Goal: Answer question/provide support

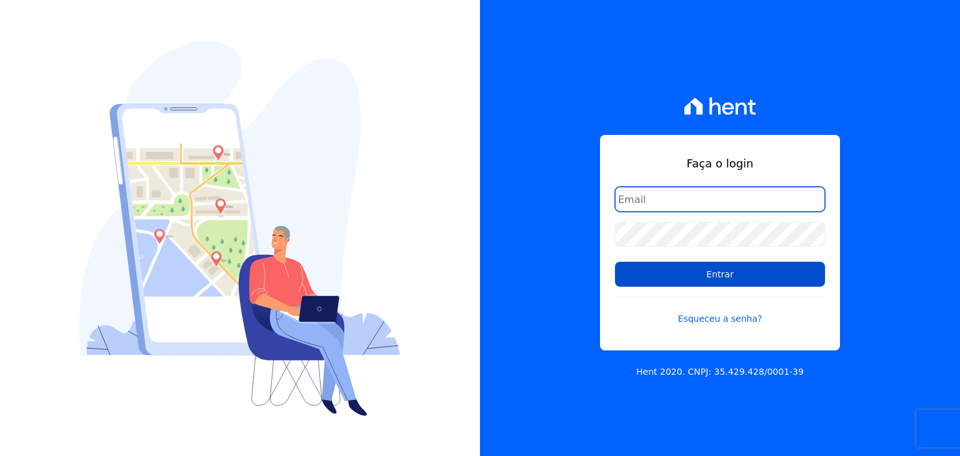
type input "guilherme.farias@priori.com.vc"
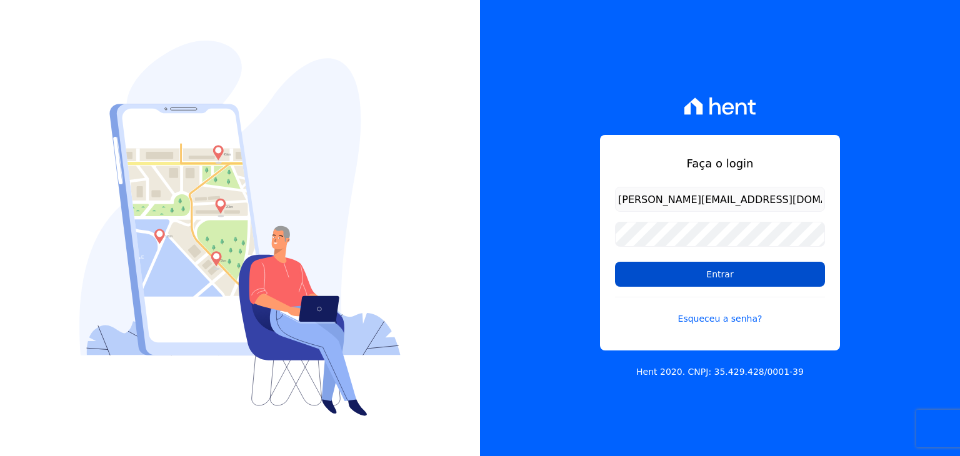
click at [781, 264] on input "Entrar" at bounding box center [720, 274] width 210 height 25
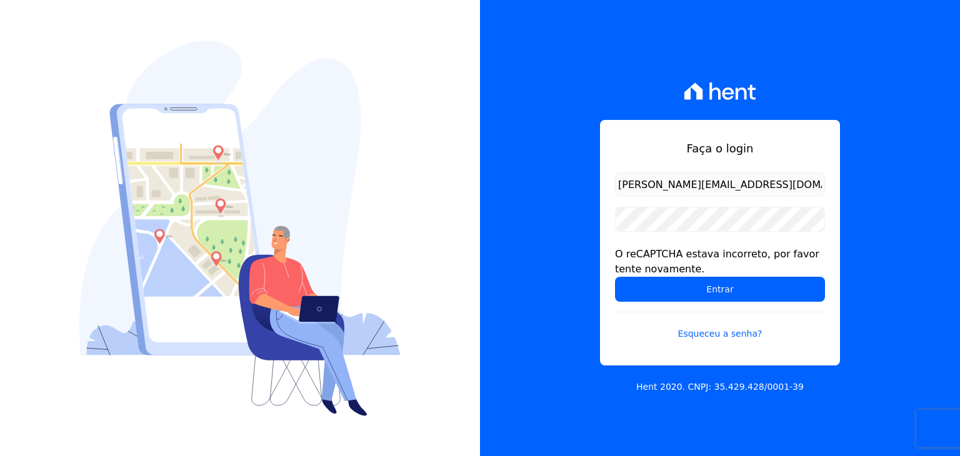
click at [530, 192] on div "Faça o login guilherme.farias@priori.com.vc O reCAPTCHA estava incorreto, por f…" at bounding box center [720, 228] width 480 height 456
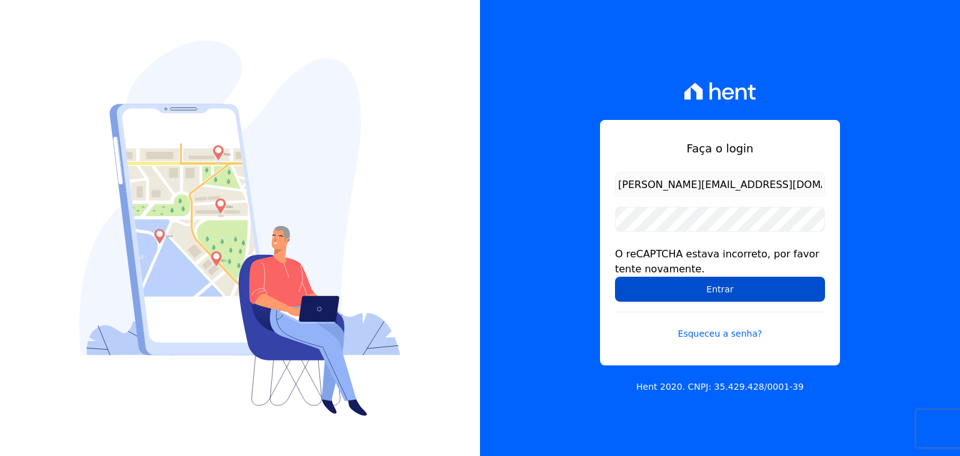
click at [649, 287] on input "Entrar" at bounding box center [720, 289] width 210 height 25
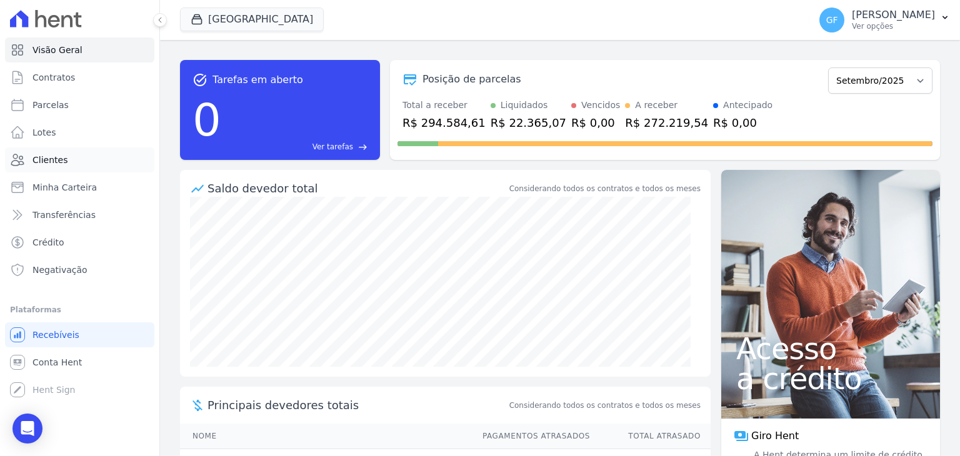
click at [26, 153] on link "Clientes" at bounding box center [79, 159] width 149 height 25
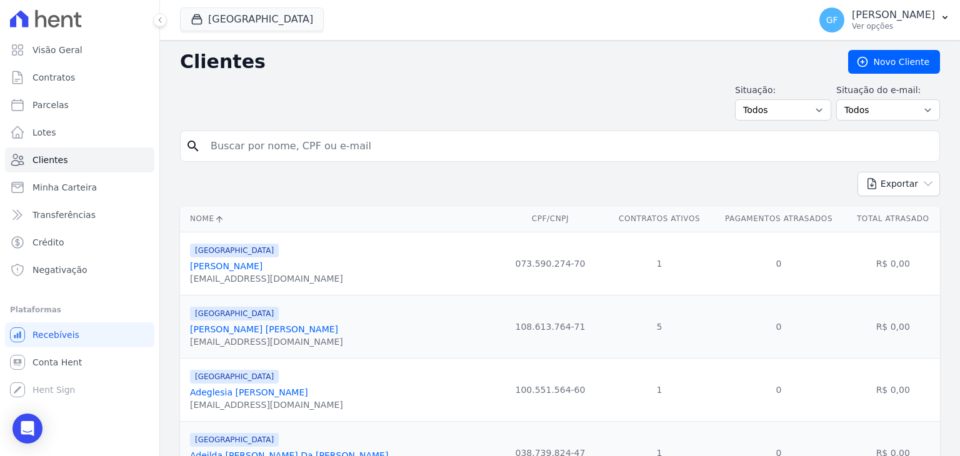
click at [152, 25] on div at bounding box center [153, 20] width 14 height 40
click at [161, 24] on button at bounding box center [160, 20] width 14 height 14
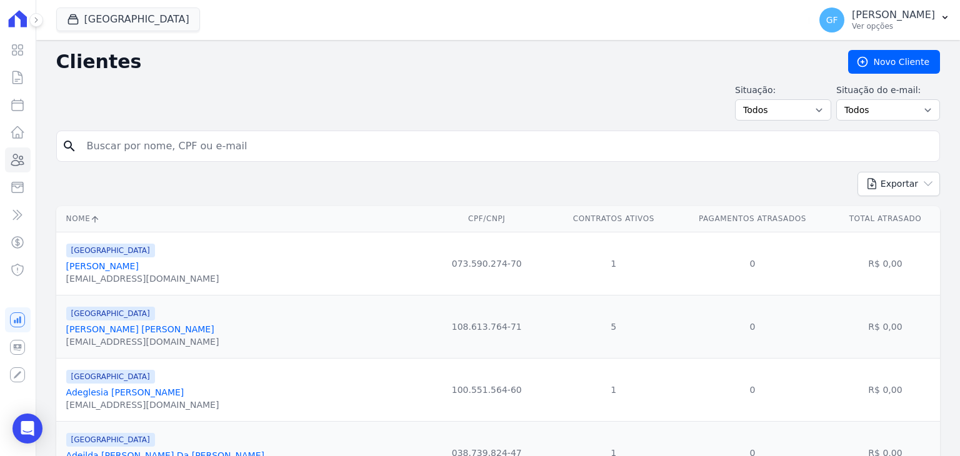
click at [255, 151] on input "search" at bounding box center [506, 146] width 855 height 25
paste input "Raynara Gonçalves de Olive"
type input "Raynara Gonçalves de Olive"
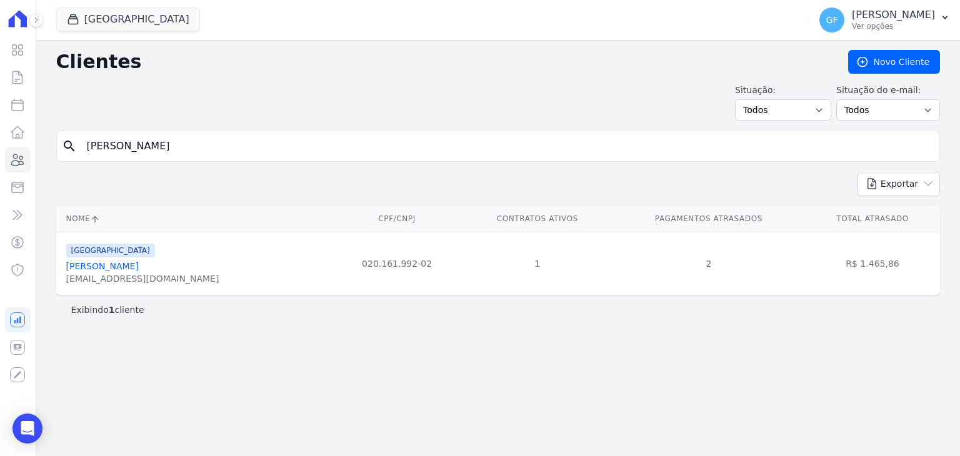
click at [122, 263] on link "[PERSON_NAME]" at bounding box center [102, 266] width 72 height 10
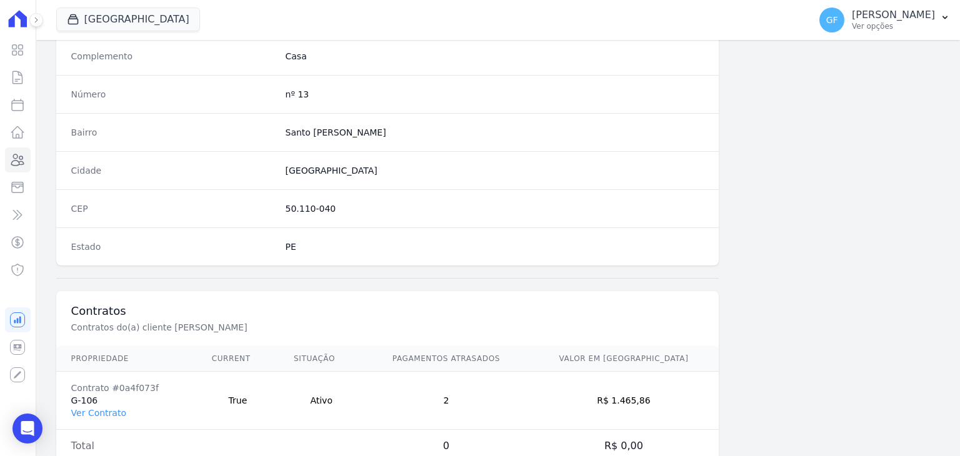
scroll to position [709, 0]
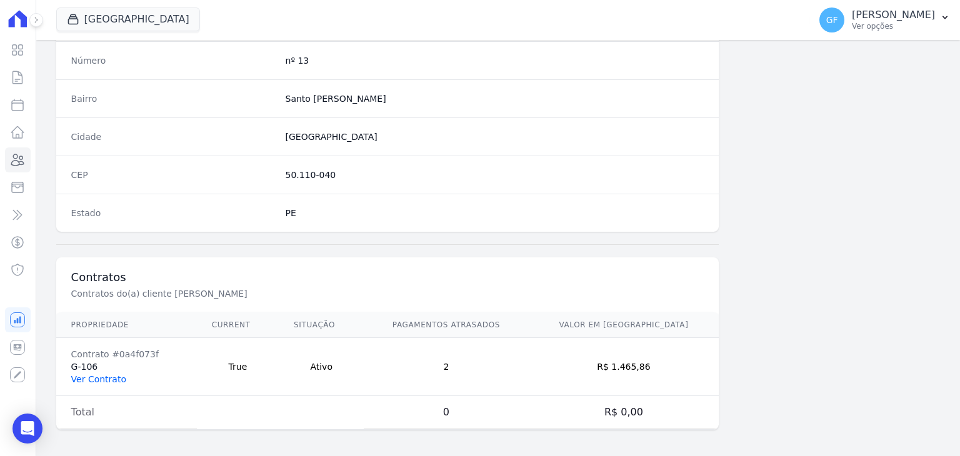
click at [105, 376] on link "Ver Contrato" at bounding box center [98, 379] width 55 height 10
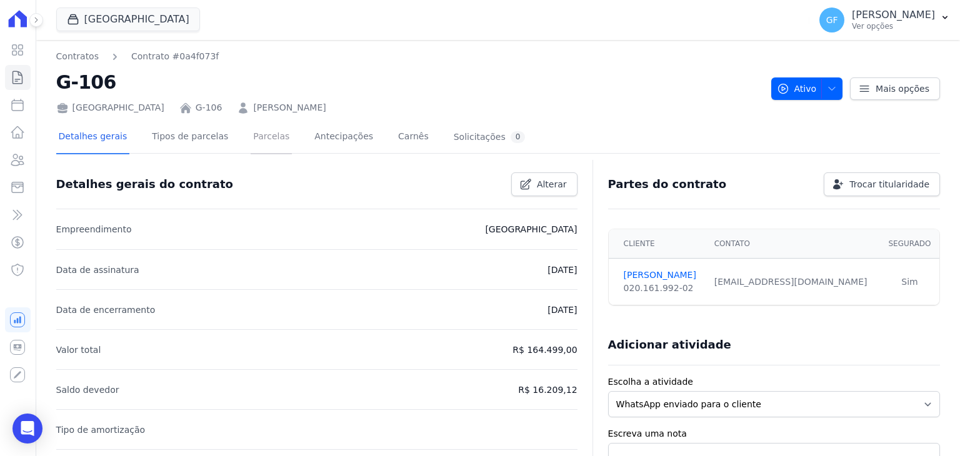
click at [257, 129] on link "Parcelas" at bounding box center [271, 137] width 41 height 33
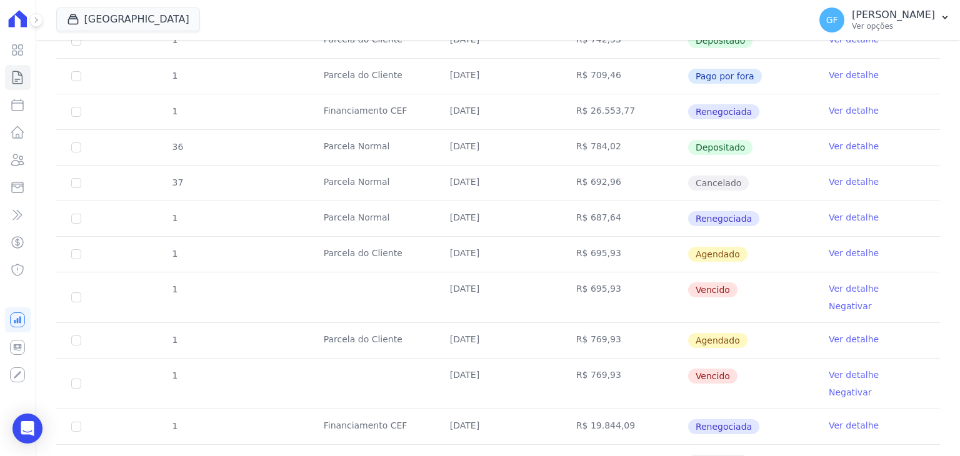
scroll to position [562, 0]
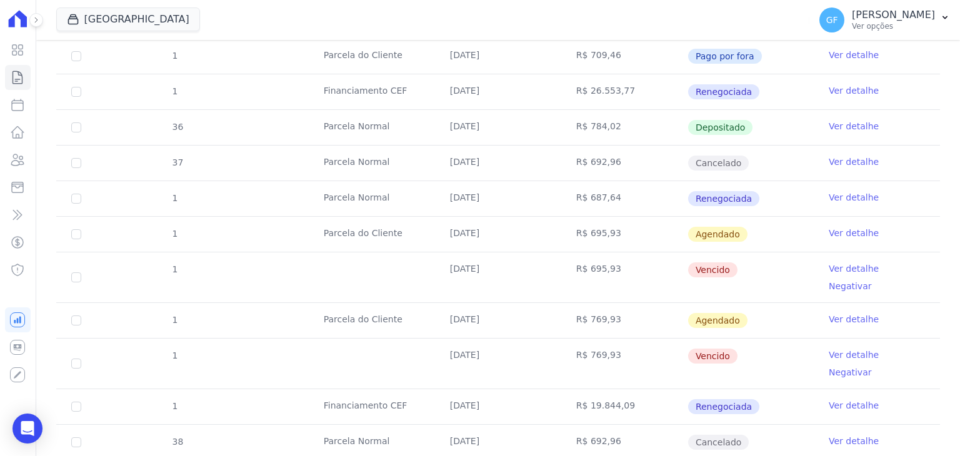
drag, startPoint x: 442, startPoint y: 271, endPoint x: 672, endPoint y: 271, distance: 230.0
click at [672, 271] on tr "1 31/07/2025 R$ 695,93 Vencido Ver detalhe Negativar" at bounding box center [498, 277] width 884 height 51
click at [749, 275] on td "Vencido" at bounding box center [750, 277] width 126 height 50
click at [836, 270] on link "Ver detalhe" at bounding box center [854, 268] width 50 height 12
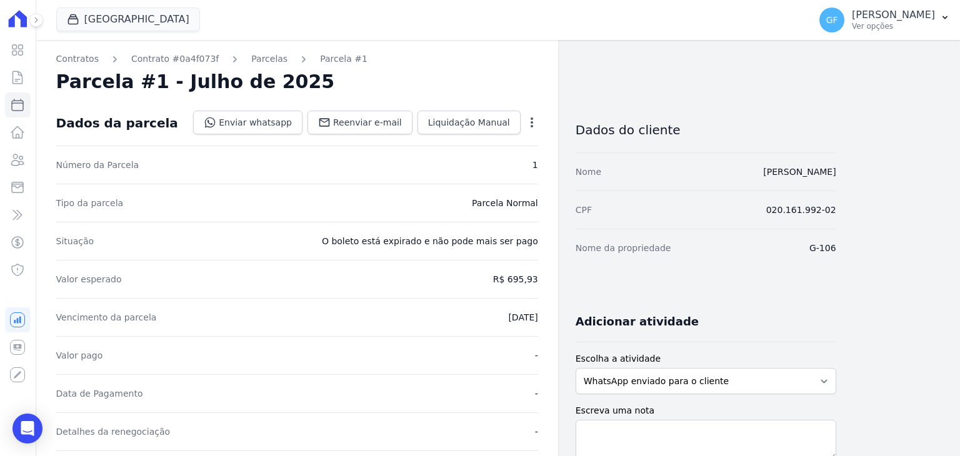
click at [531, 118] on icon "button" at bounding box center [532, 122] width 2 height 10
click at [462, 245] on dd "O boleto está expirado e não pode mais ser pago" at bounding box center [430, 241] width 216 height 12
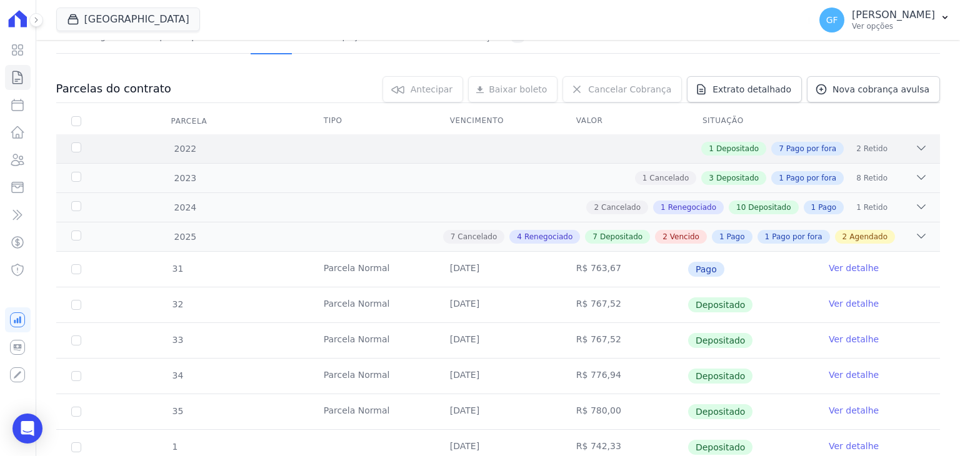
scroll to position [187, 0]
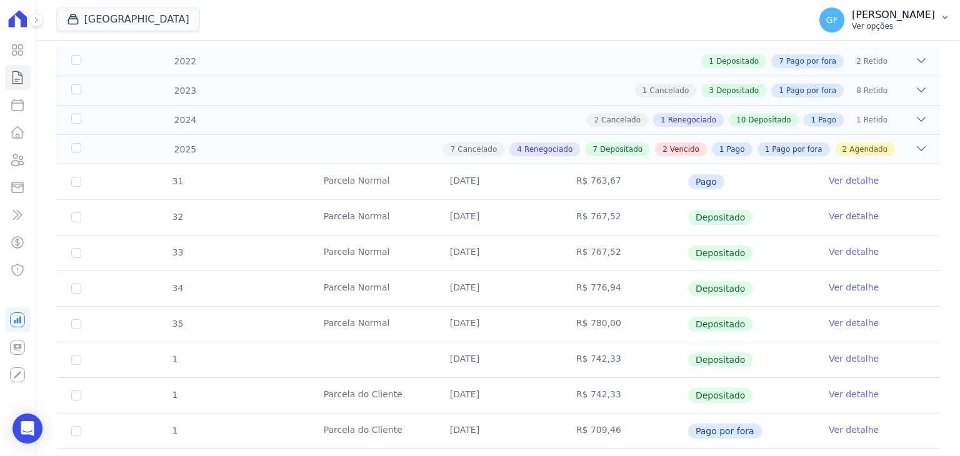
click at [844, 19] on span "GF" at bounding box center [831, 19] width 25 height 25
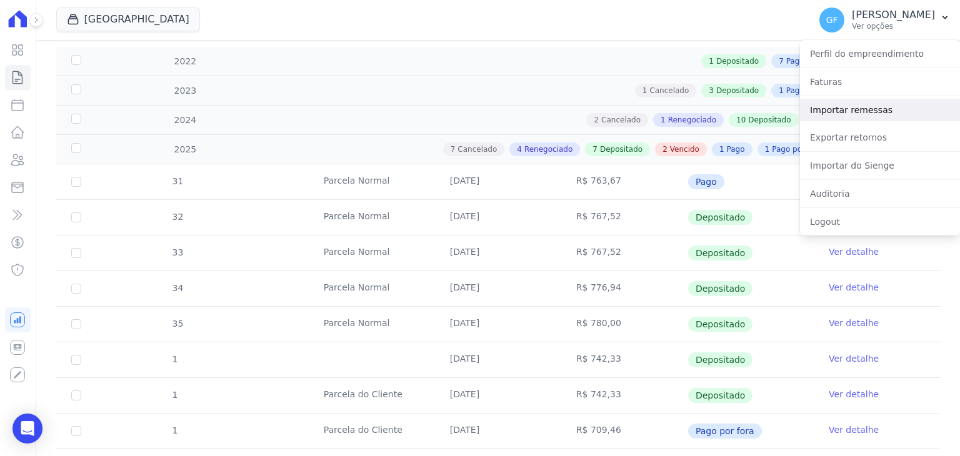
click at [837, 104] on link "Importar remessas" at bounding box center [880, 110] width 160 height 22
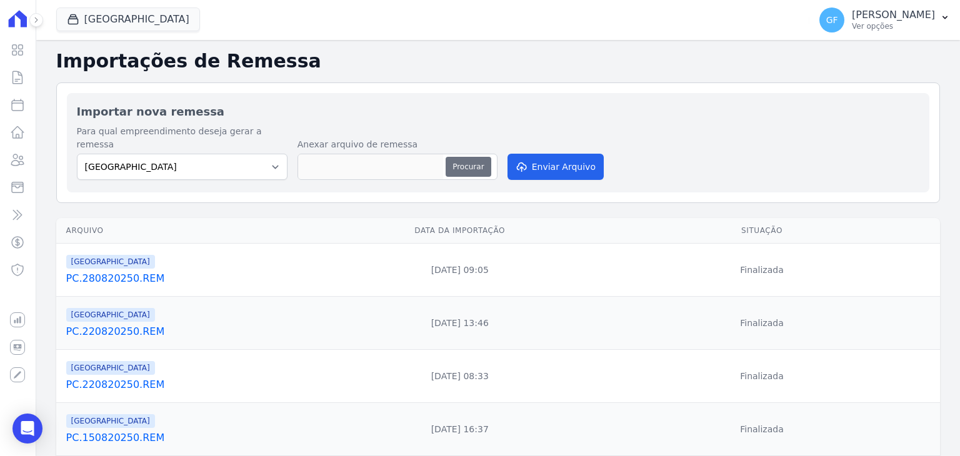
click at [450, 157] on button "Procurar" at bounding box center [468, 167] width 45 height 20
type input "PC.010920250.REM"
click at [569, 166] on button "Enviar Arquivo" at bounding box center [555, 167] width 96 height 26
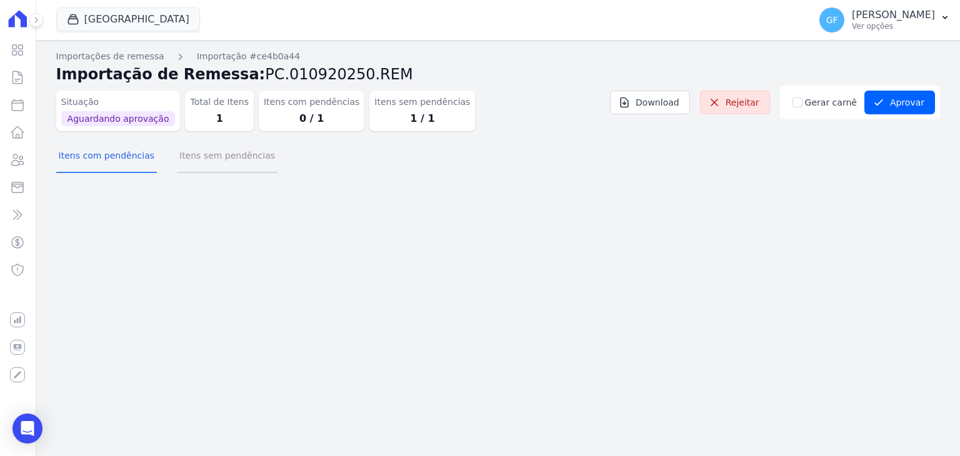
click at [205, 150] on button "Itens sem pendências" at bounding box center [227, 157] width 101 height 32
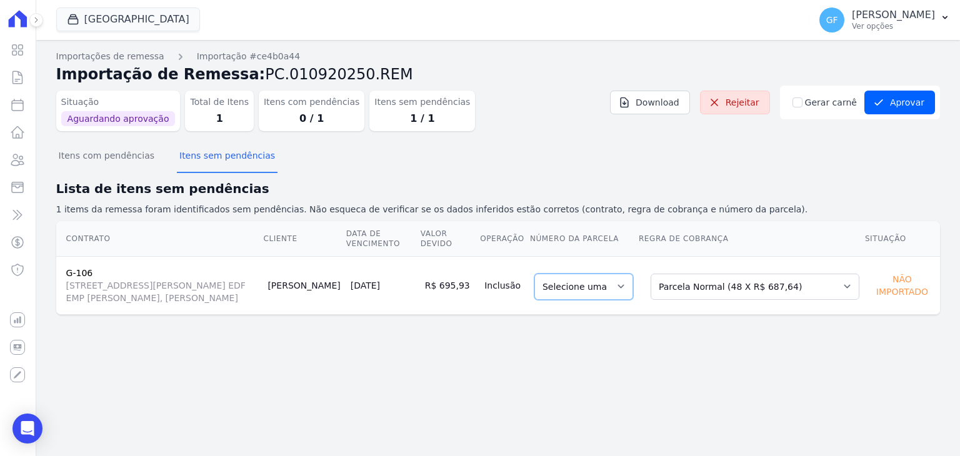
click at [617, 288] on select "Selecione uma" at bounding box center [583, 287] width 99 height 26
click at [627, 289] on select "Selecione uma" at bounding box center [583, 287] width 99 height 26
click at [732, 284] on select "Selecione uma Nova Parcela Avulsa Parcela Avulsa Existente Outros (4 X R$ 2.642…" at bounding box center [755, 287] width 209 height 26
click at [611, 284] on select "Selecione uma" at bounding box center [583, 287] width 99 height 26
click at [617, 287] on select "Selecione uma" at bounding box center [583, 287] width 99 height 26
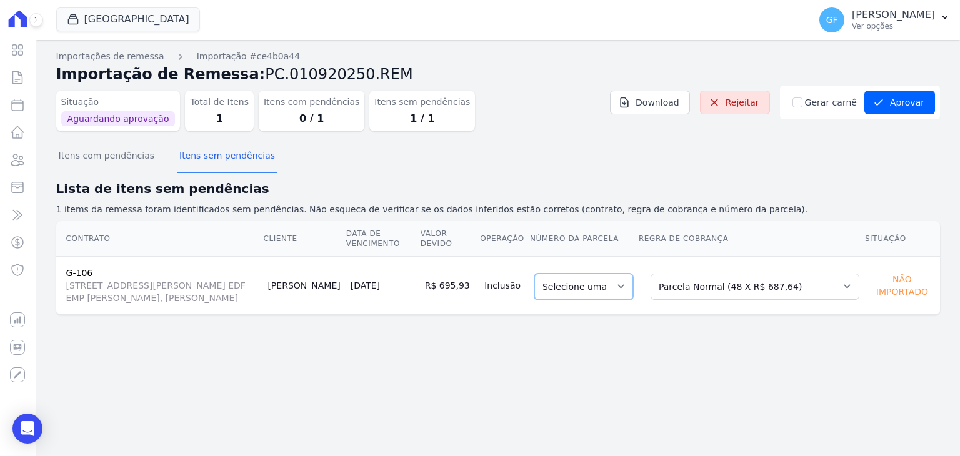
click at [633, 287] on select "Selecione uma" at bounding box center [583, 287] width 99 height 26
click at [759, 289] on select "Selecione uma Nova Parcela Avulsa Parcela Avulsa Existente Outros (4 X R$ 2.642…" at bounding box center [755, 287] width 209 height 26
click at [799, 283] on select "Selecione uma Nova Parcela Avulsa Parcela Avulsa Existente Outros (4 X R$ 2.642…" at bounding box center [755, 287] width 209 height 26
drag, startPoint x: 792, startPoint y: 296, endPoint x: 800, endPoint y: 291, distance: 9.2
click at [791, 296] on select "Selecione uma Nova Parcela Avulsa Parcela Avulsa Existente Outros (4 X R$ 2.642…" at bounding box center [755, 287] width 209 height 26
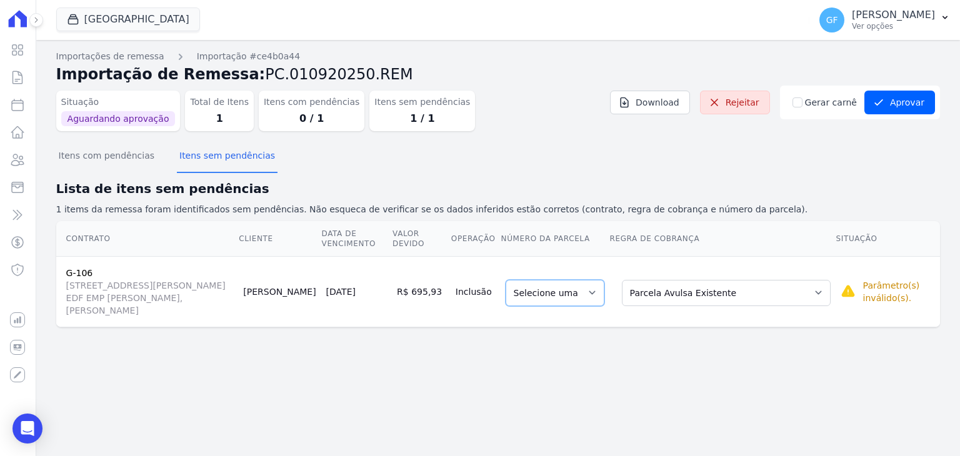
click at [589, 284] on select "Selecione uma 1" at bounding box center [555, 293] width 99 height 26
click at [797, 292] on select "Selecione uma Nova Parcela Avulsa Parcela Avulsa Existente Outros (4 X R$ 2.642…" at bounding box center [726, 293] width 209 height 26
click at [921, 136] on div "Situação Aguardando aprovação Total de Itens 1 Itens com pendências 0 / 1 Itens…" at bounding box center [498, 114] width 884 height 56
click at [909, 103] on button "Aprovar" at bounding box center [899, 103] width 71 height 24
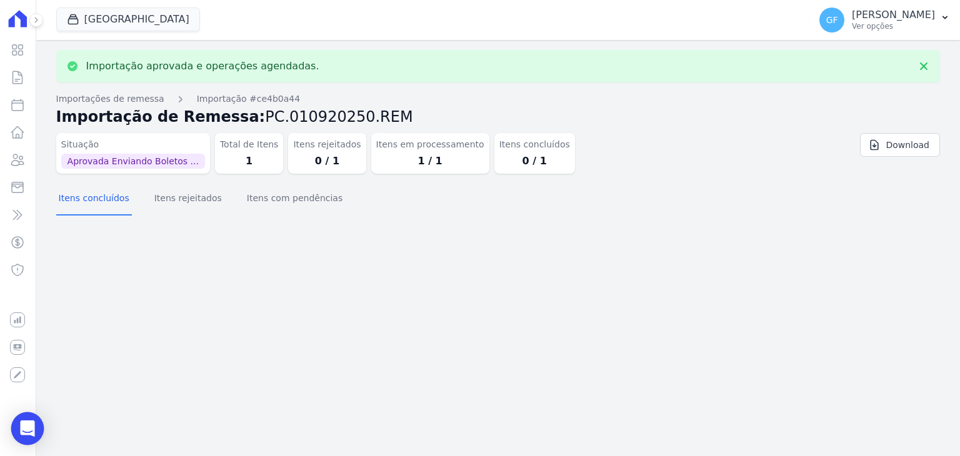
click at [27, 417] on div "Open Intercom Messenger" at bounding box center [27, 428] width 33 height 33
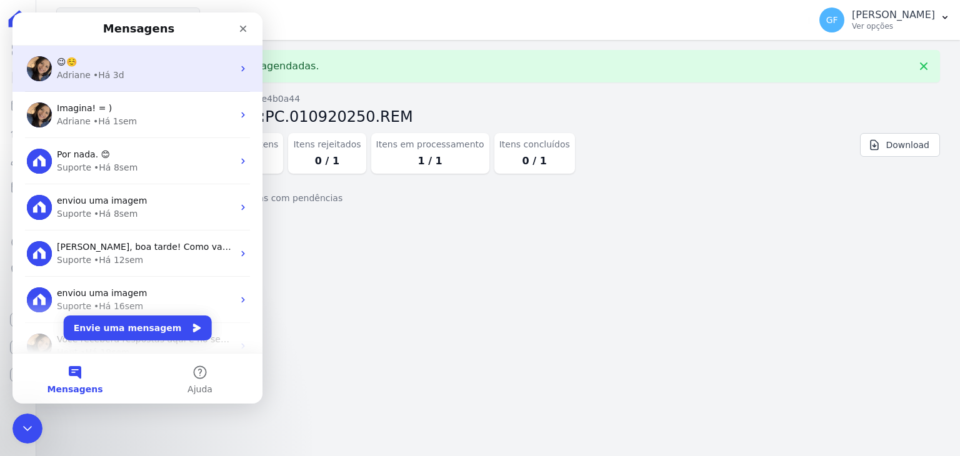
click at [84, 72] on div "Adriane" at bounding box center [74, 75] width 34 height 13
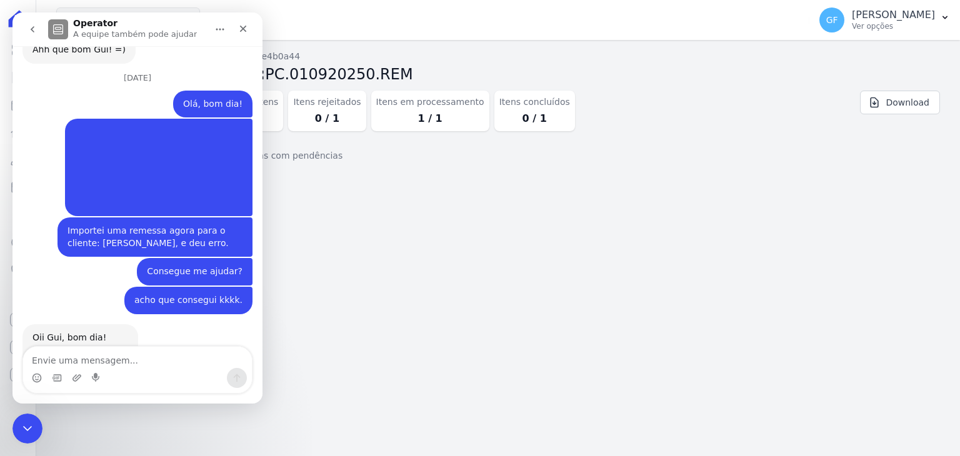
scroll to position [3037, 0]
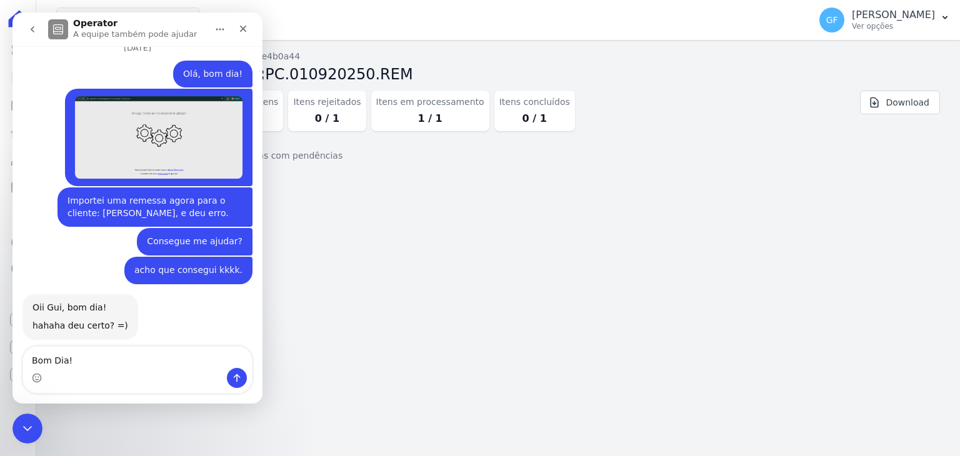
type textarea "Bom Dia!"
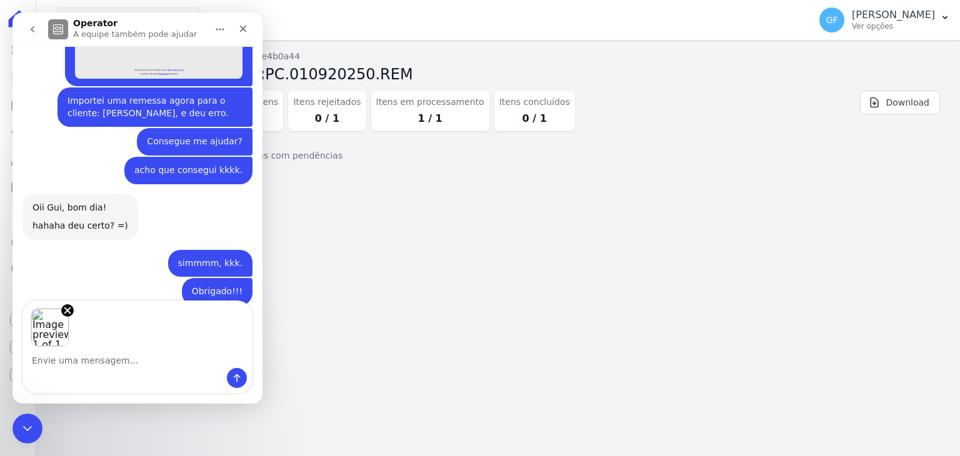
scroll to position [3161, 0]
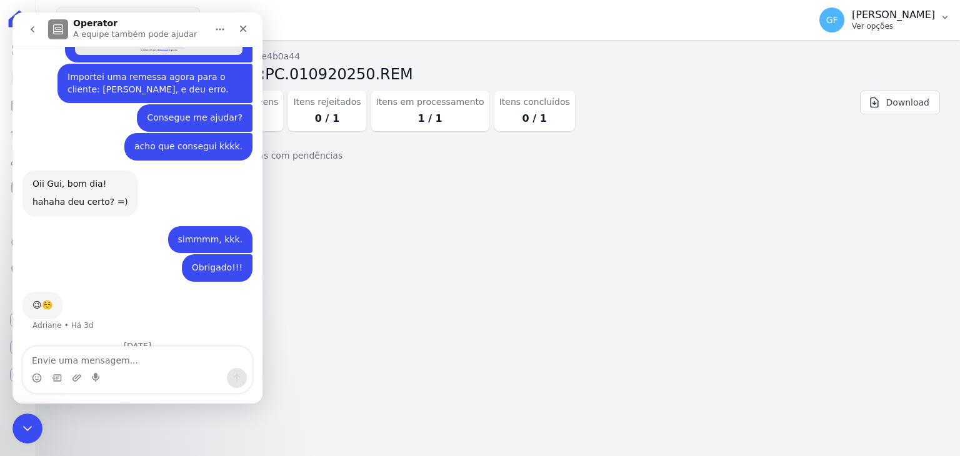
click at [873, 21] on p "Ver opções" at bounding box center [893, 26] width 83 height 10
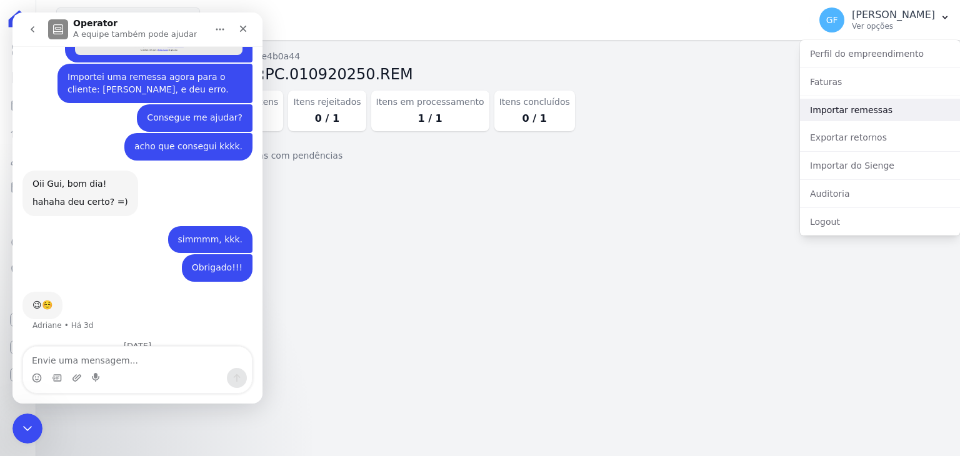
click at [848, 111] on link "Importar remessas" at bounding box center [880, 110] width 160 height 22
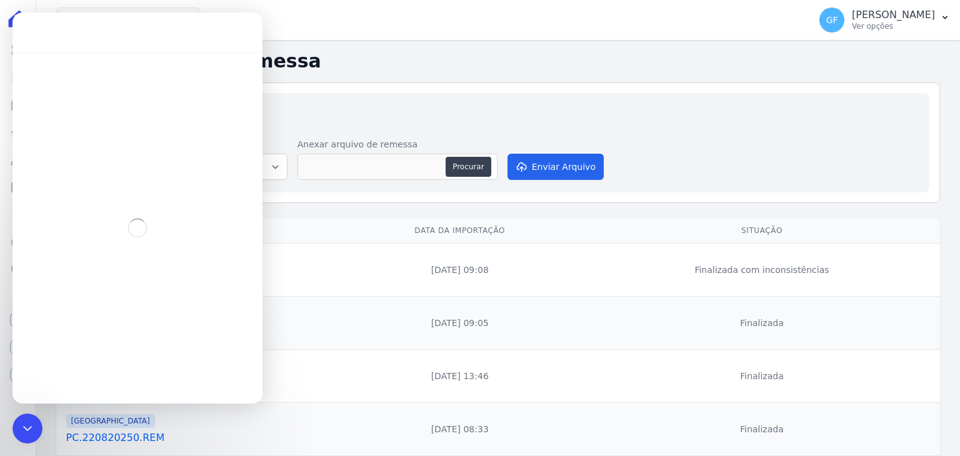
click at [616, 248] on td "Finalizada com inconsistências" at bounding box center [762, 270] width 356 height 53
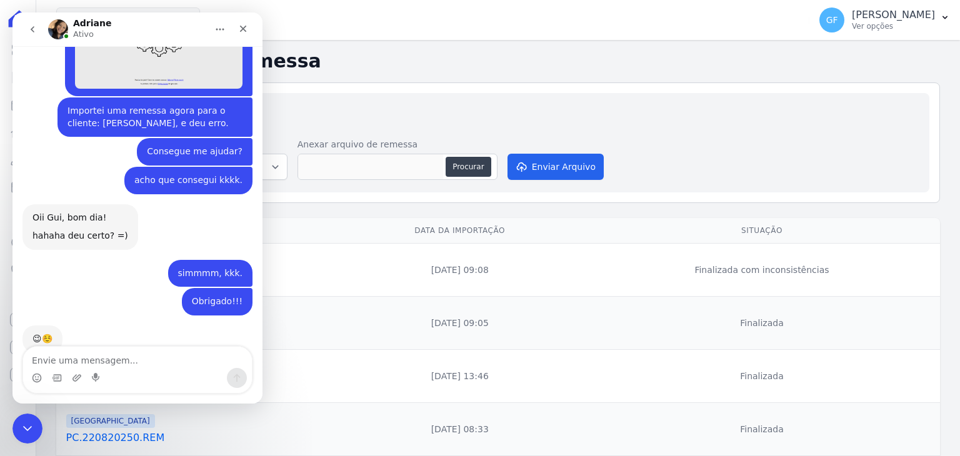
click at [17, 411] on div "Visão Geral Contratos [GEOGRAPHIC_DATA] Lotes Clientes Minha Carteira Transferê…" at bounding box center [18, 228] width 36 height 456
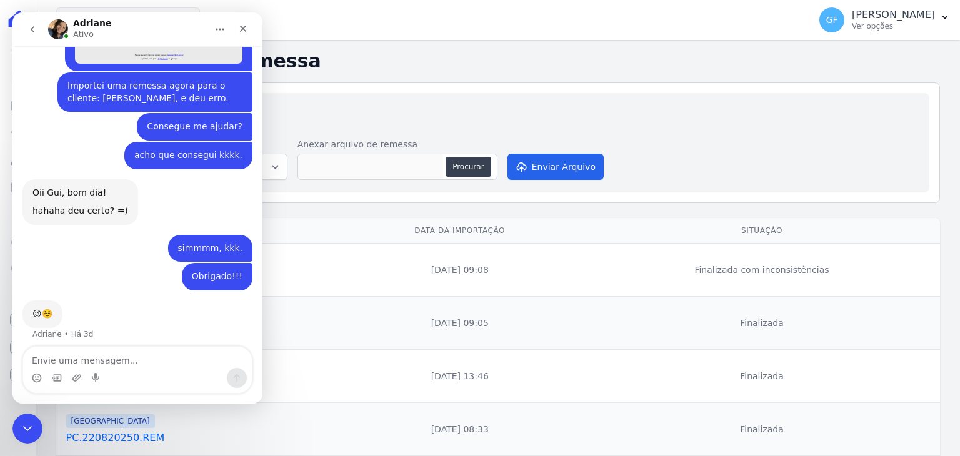
scroll to position [3161, 0]
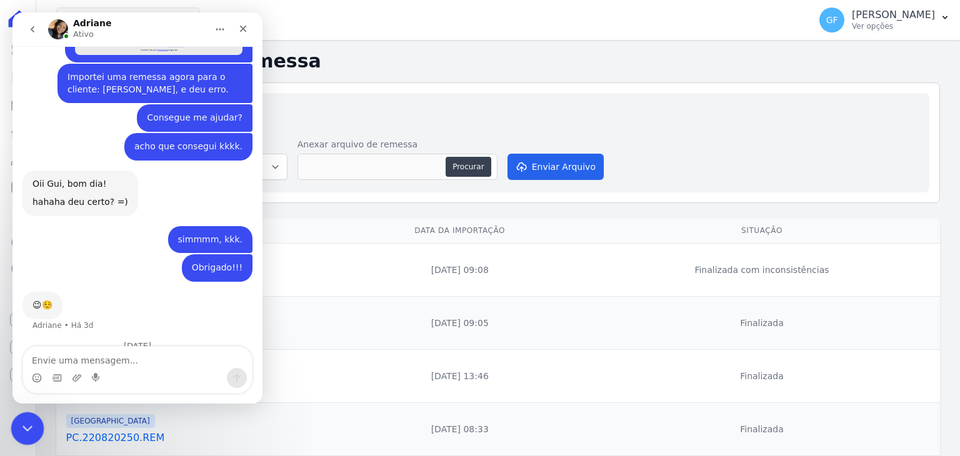
click at [22, 422] on icon "Encerramento do Messenger da Intercom" at bounding box center [25, 426] width 15 height 15
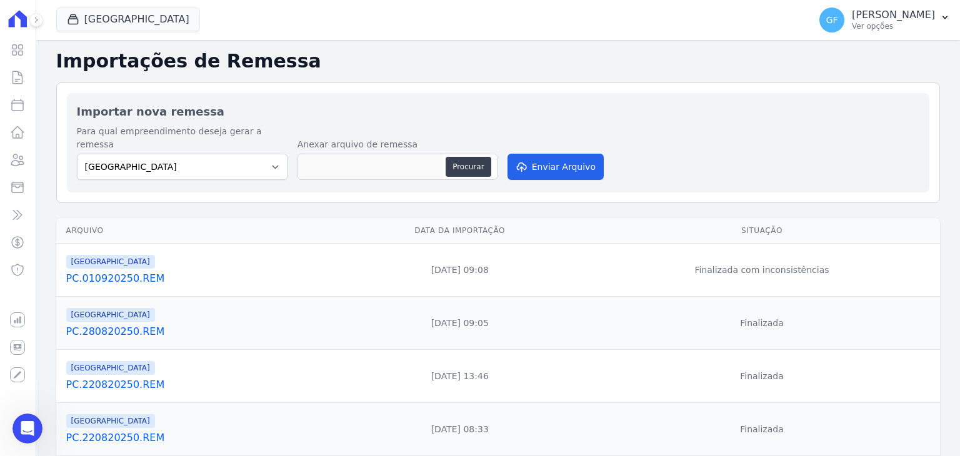
scroll to position [3123, 0]
click at [122, 271] on link "PC.010920250.REM" at bounding box center [198, 278] width 265 height 15
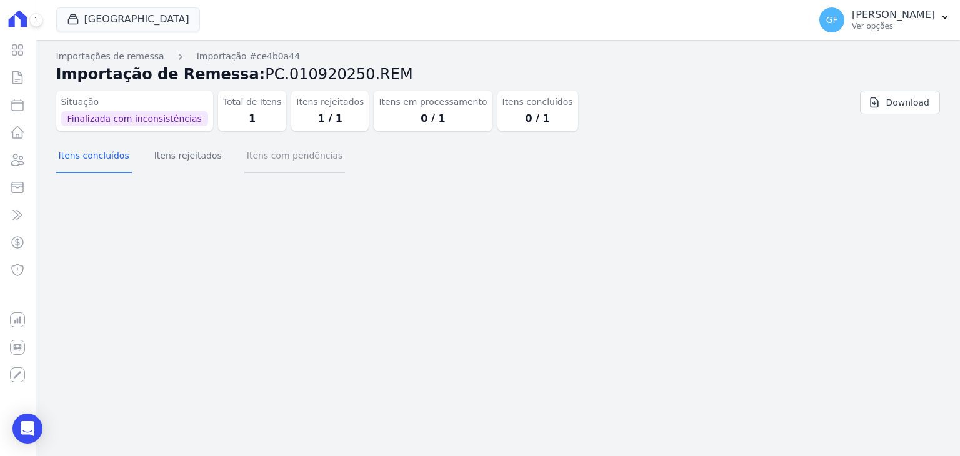
click at [257, 141] on button "Itens com pendências" at bounding box center [294, 157] width 101 height 32
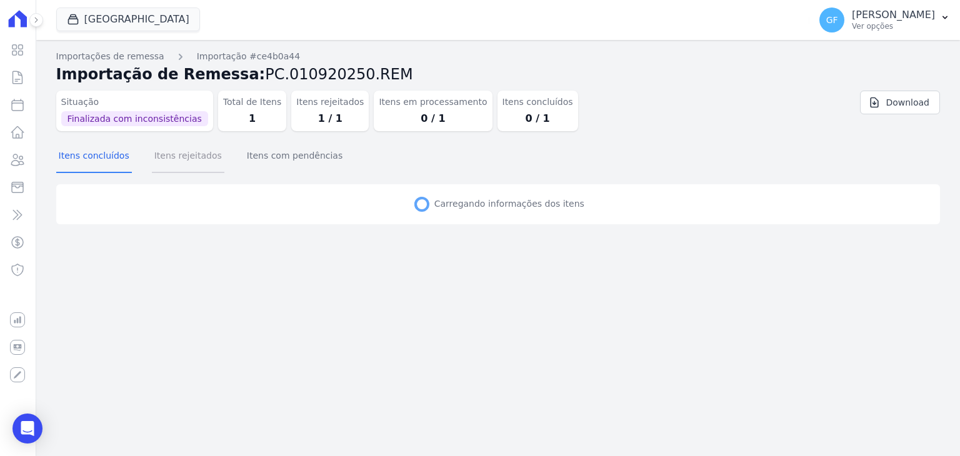
click at [175, 157] on button "Itens rejeitados" at bounding box center [188, 157] width 72 height 32
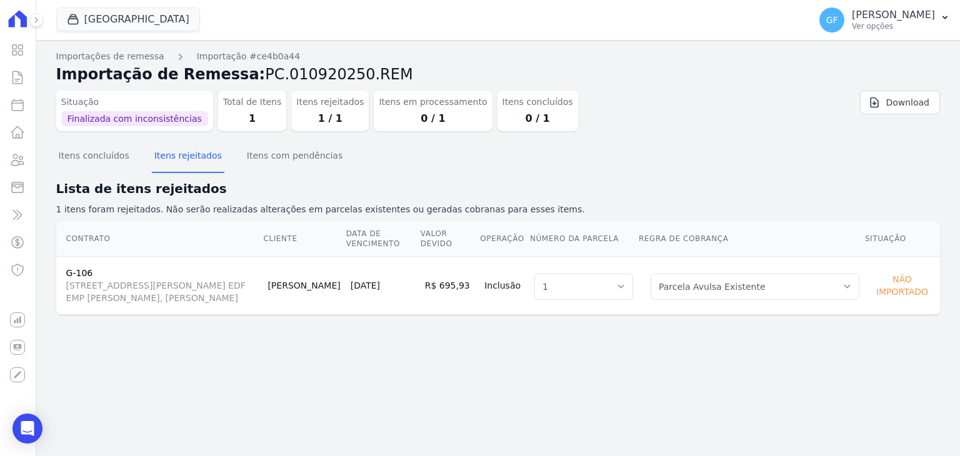
click at [888, 52] on nav "Importações de remessa Importação #ce4b0a44" at bounding box center [498, 56] width 884 height 13
click at [882, 25] on p "Ver opções" at bounding box center [893, 26] width 83 height 10
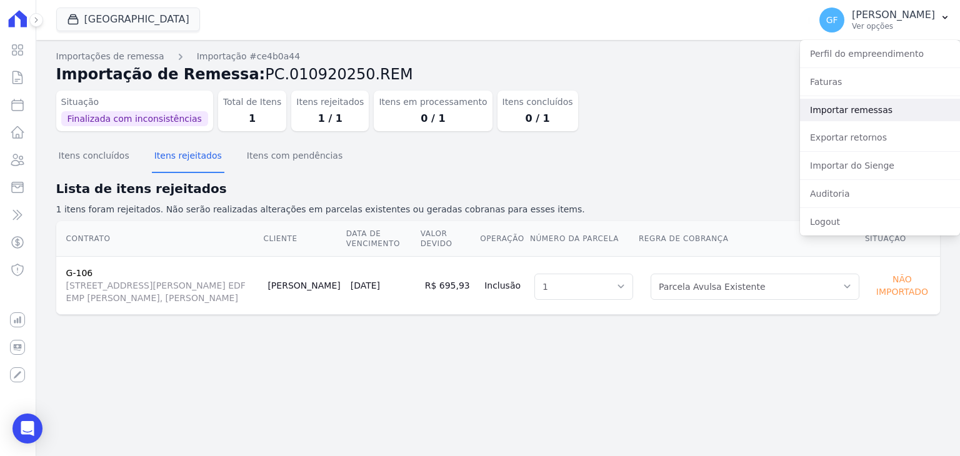
click at [868, 101] on link "Importar remessas" at bounding box center [880, 110] width 160 height 22
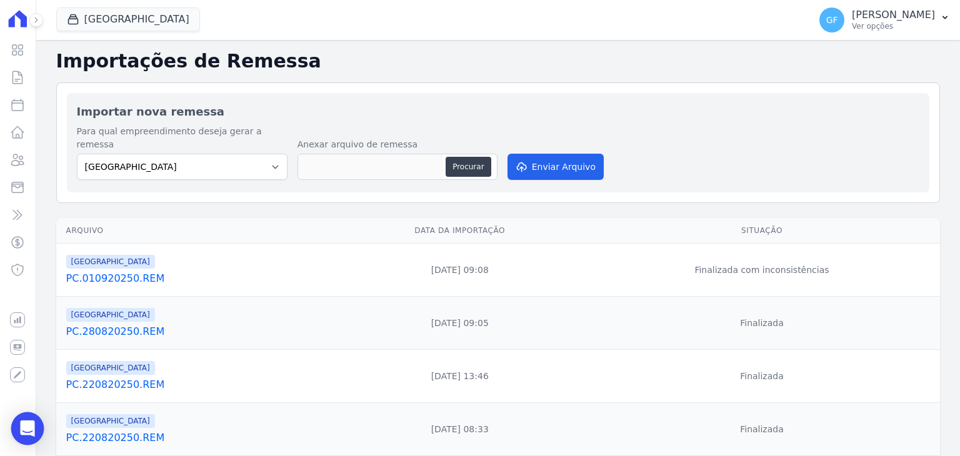
drag, startPoint x: 22, startPoint y: 424, endPoint x: 42, endPoint y: 411, distance: 23.4
click at [22, 424] on icon "Open Intercom Messenger" at bounding box center [27, 429] width 14 height 16
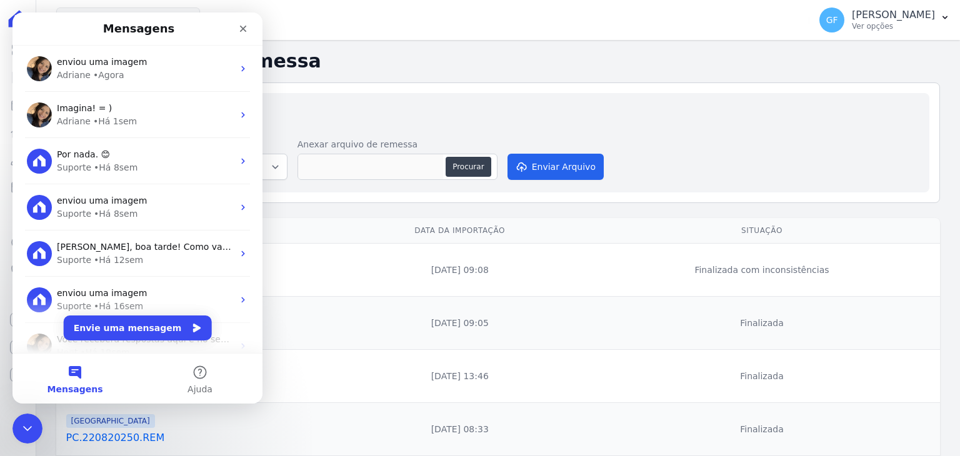
click at [95, 86] on div "enviou uma imagem Adriane • Agora" at bounding box center [137, 69] width 250 height 46
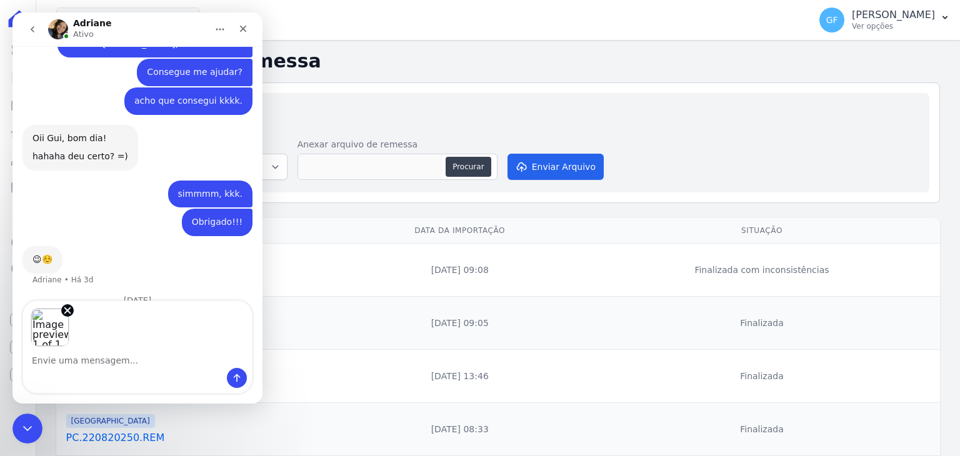
scroll to position [3195, 0]
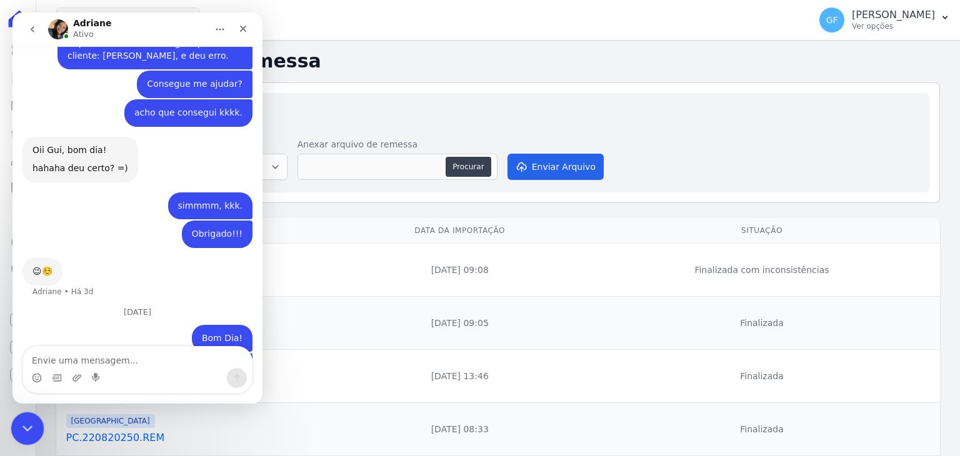
click at [26, 429] on icon "Encerramento do Messenger da Intercom" at bounding box center [25, 426] width 15 height 15
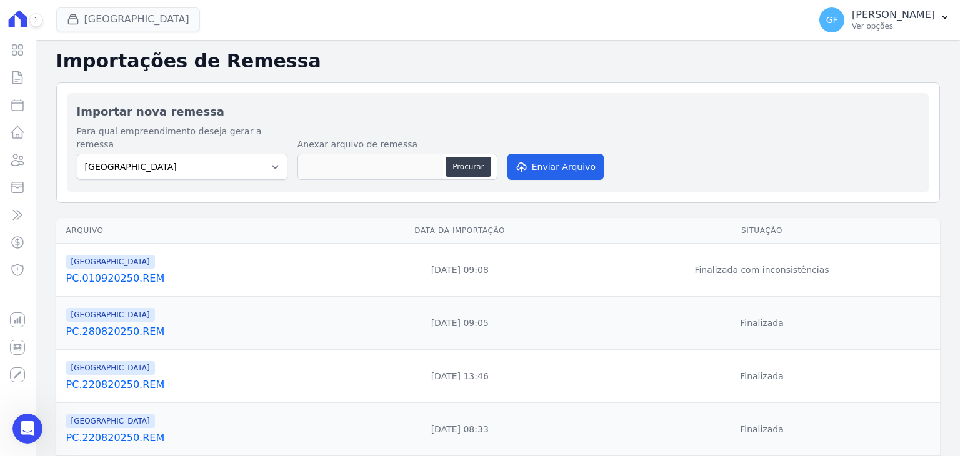
scroll to position [3194, 0]
click at [22, 416] on div "Abertura do Messenger da Intercom" at bounding box center [25, 426] width 41 height 41
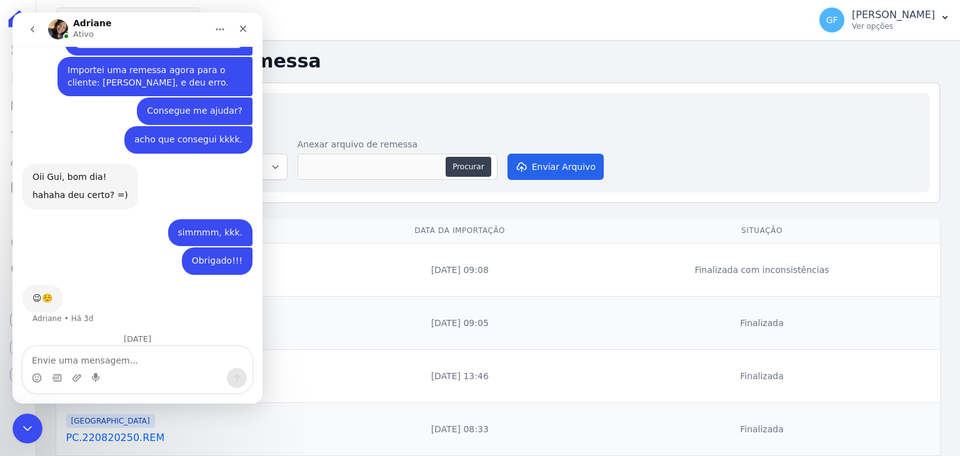
scroll to position [3195, 0]
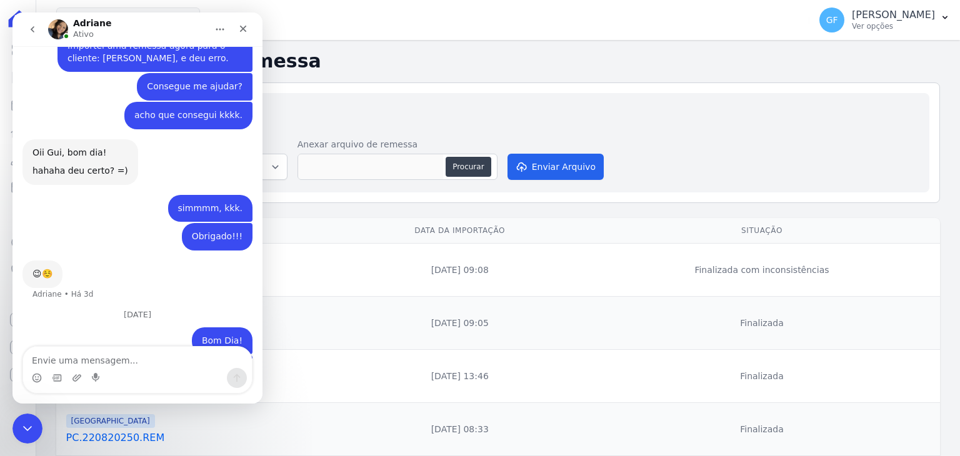
type textarea "[PERSON_NAME]"
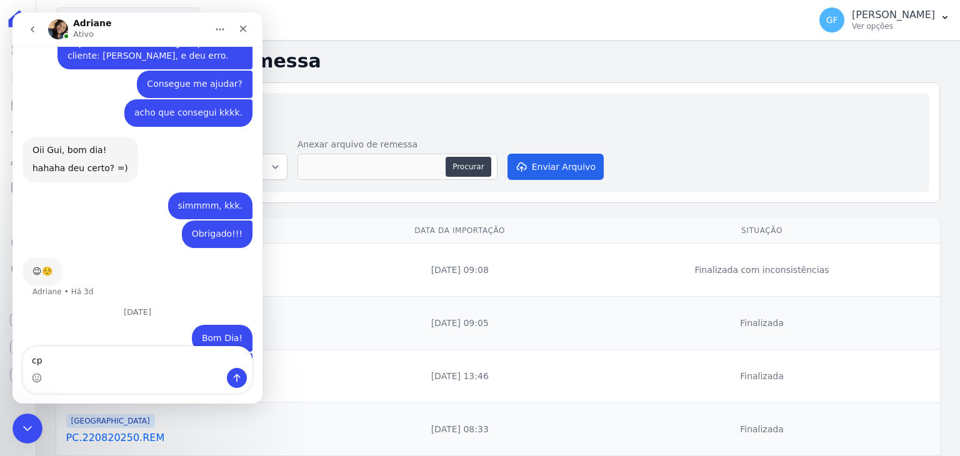
scroll to position [3223, 0]
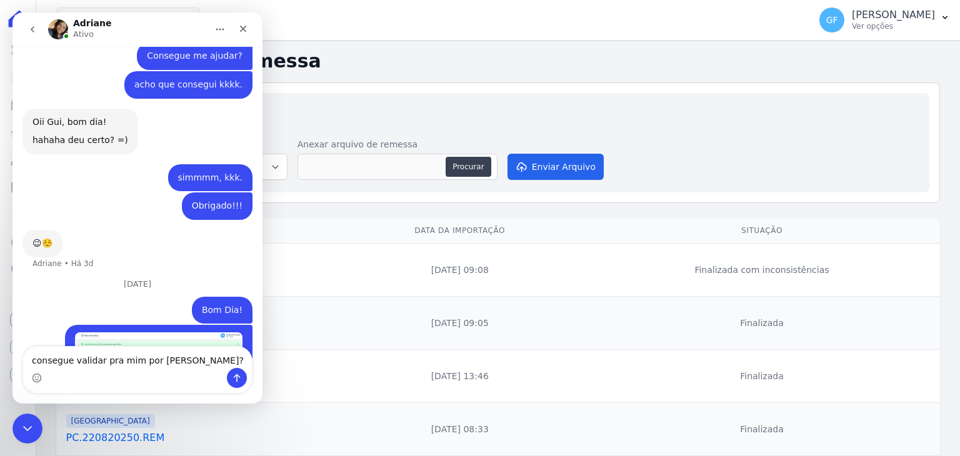
type textarea "consegue validar pra mim por [PERSON_NAME]?"
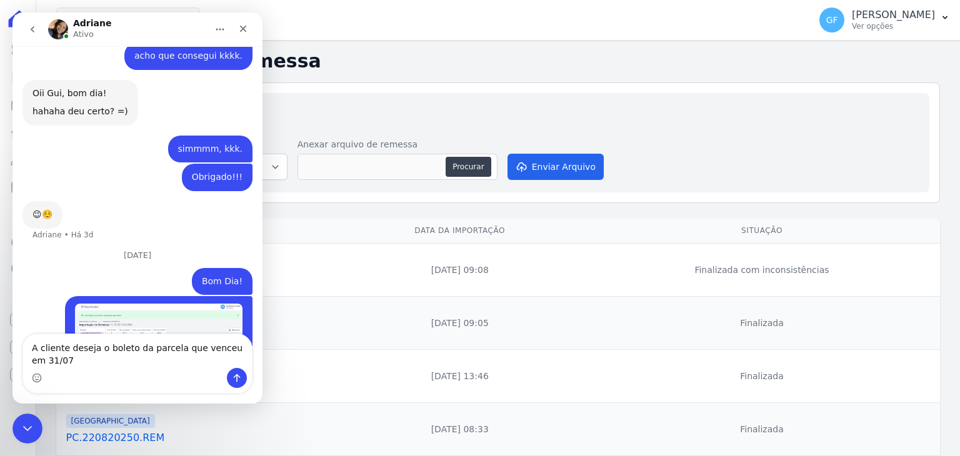
scroll to position [3264, 0]
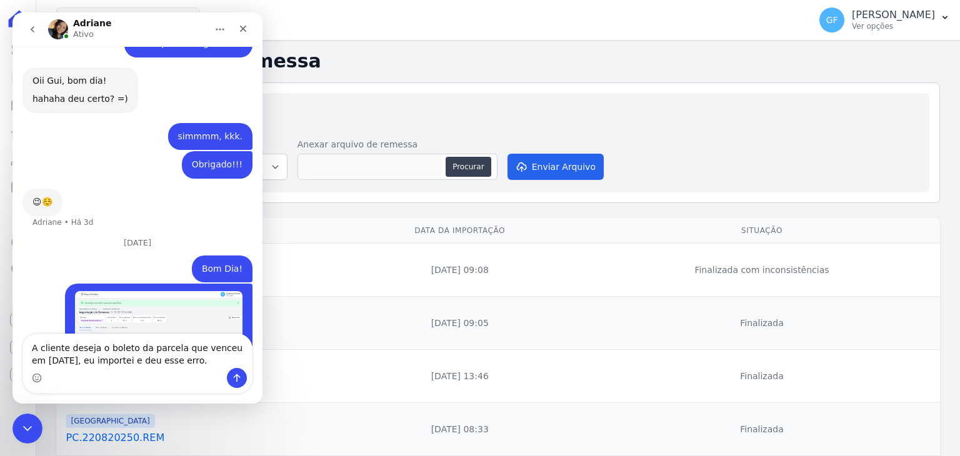
type textarea "A cliente deseja o boleto da parcela que venceu em [DATE], eu importei e deu es…"
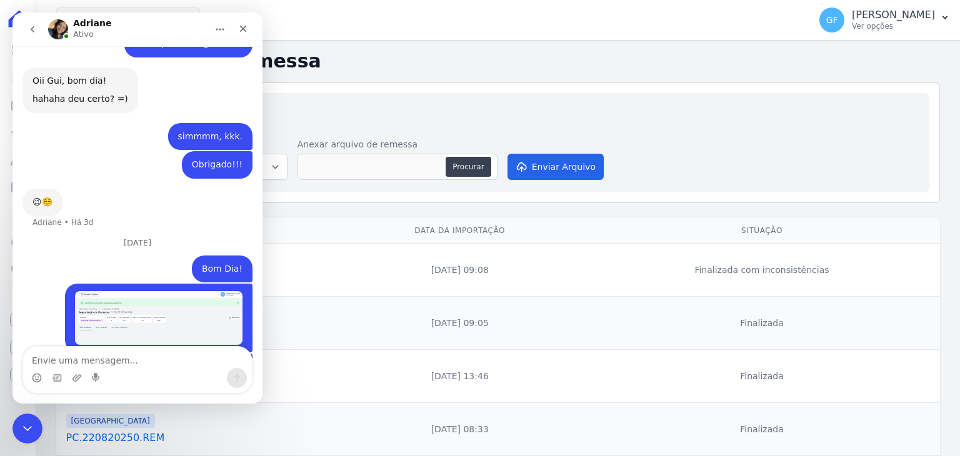
scroll to position [3305, 0]
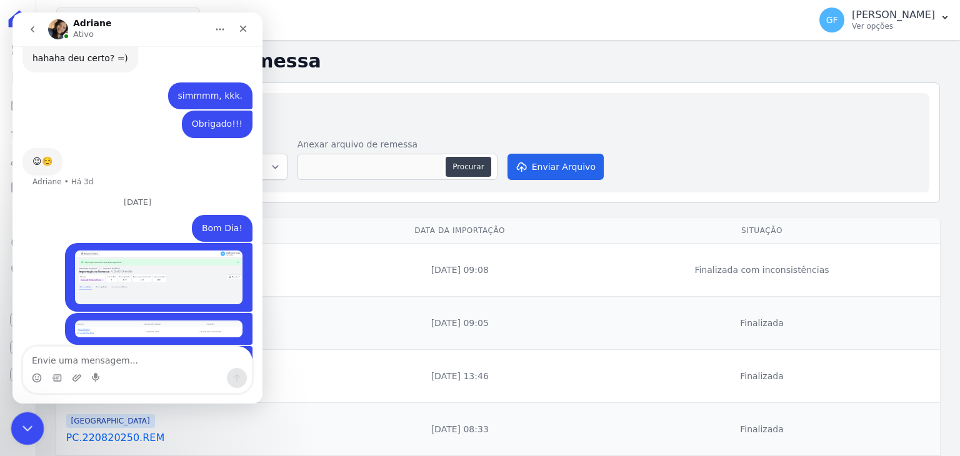
drag, startPoint x: 32, startPoint y: 429, endPoint x: 39, endPoint y: 742, distance: 313.8
click at [33, 429] on div "Encerramento do Messenger da Intercom" at bounding box center [26, 427] width 30 height 30
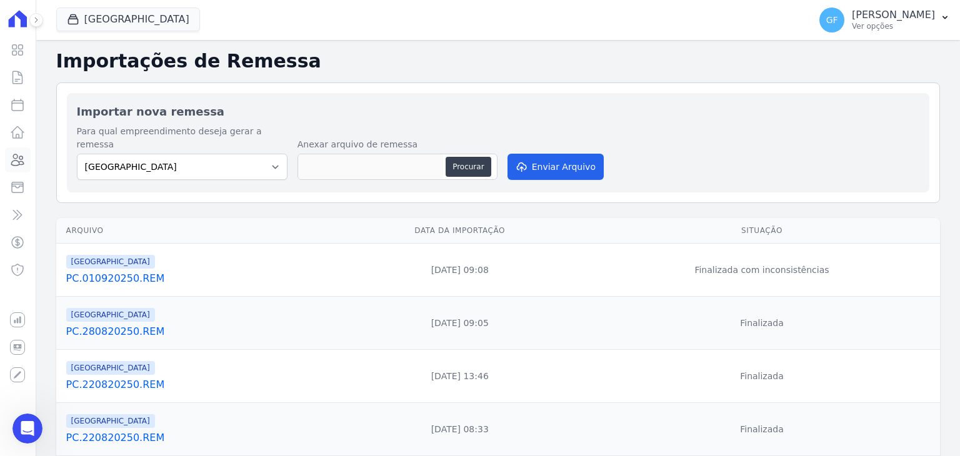
click at [15, 155] on icon at bounding box center [17, 159] width 15 height 15
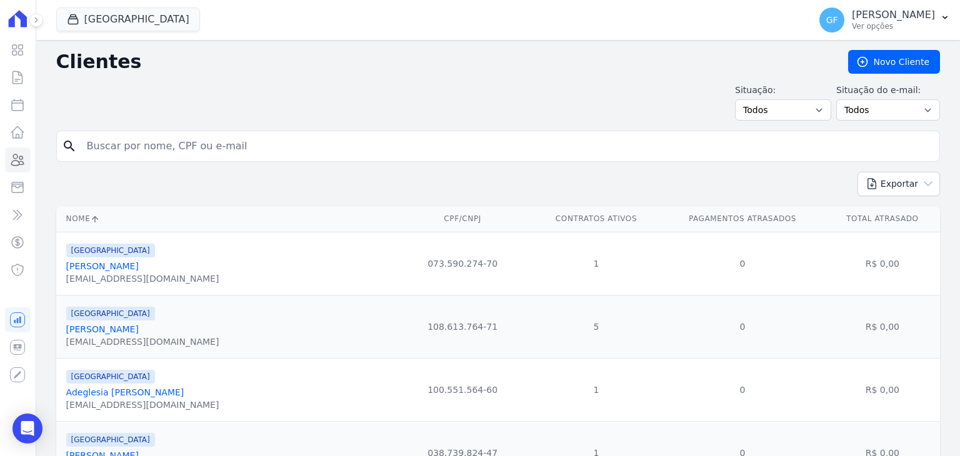
click at [186, 158] on div "search" at bounding box center [498, 146] width 884 height 31
click at [189, 151] on input "search" at bounding box center [506, 146] width 855 height 25
paste input "[PERSON_NAME]"
type input "[PERSON_NAME]"
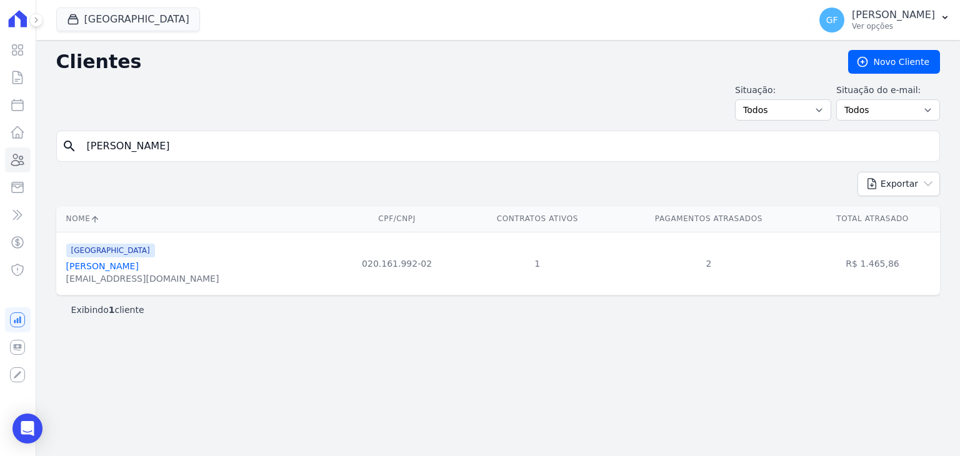
click at [139, 267] on link "[PERSON_NAME]" at bounding box center [102, 266] width 72 height 10
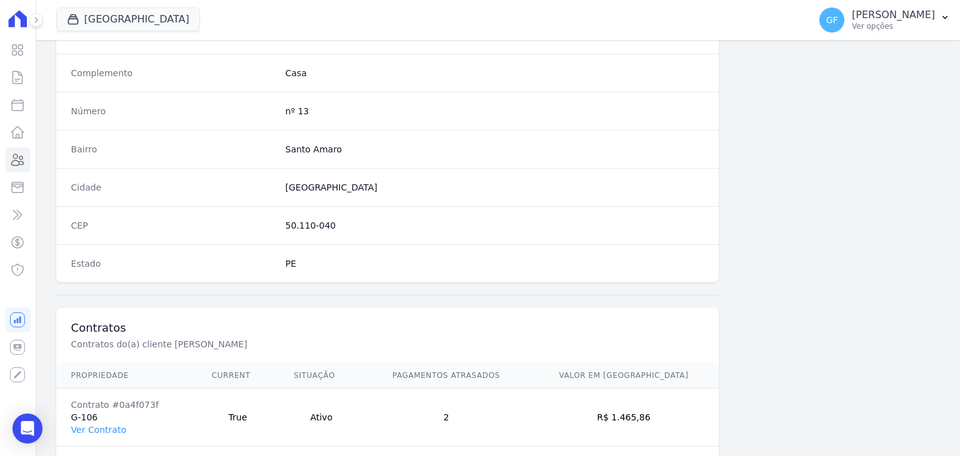
scroll to position [709, 0]
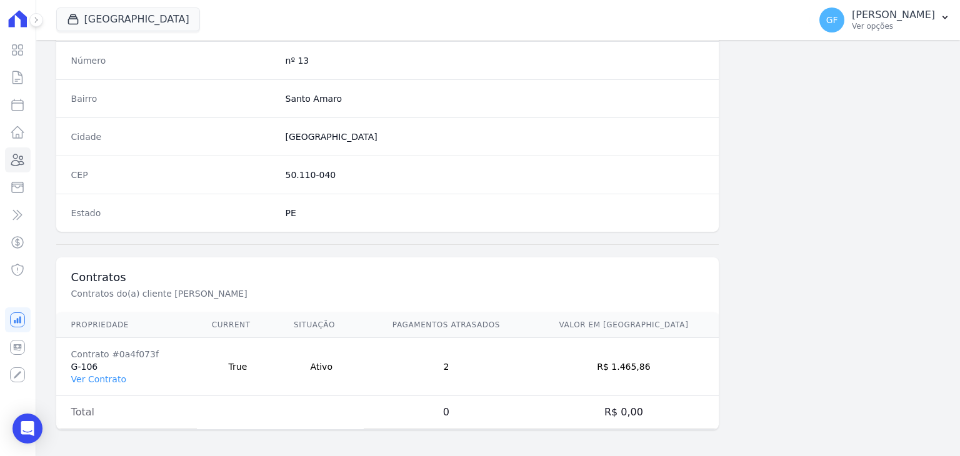
click at [97, 382] on td "Contrato #0a4f073f G-106 Ver Contrato" at bounding box center [126, 367] width 141 height 58
click at [97, 379] on link "Ver Contrato" at bounding box center [98, 379] width 55 height 10
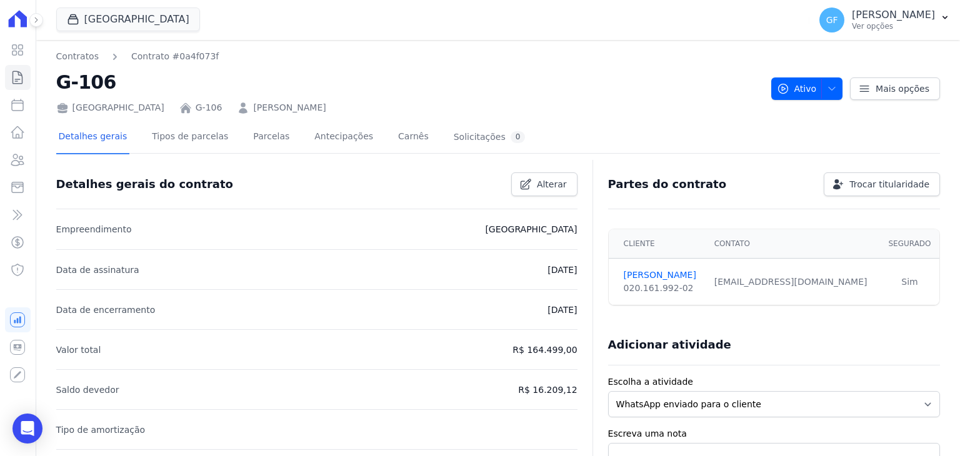
click at [276, 137] on div "Detalhes gerais Tipos de parcelas Parcelas Antecipações Carnês Solicitações 0" at bounding box center [292, 137] width 472 height 33
click at [259, 137] on link "Parcelas" at bounding box center [271, 137] width 41 height 33
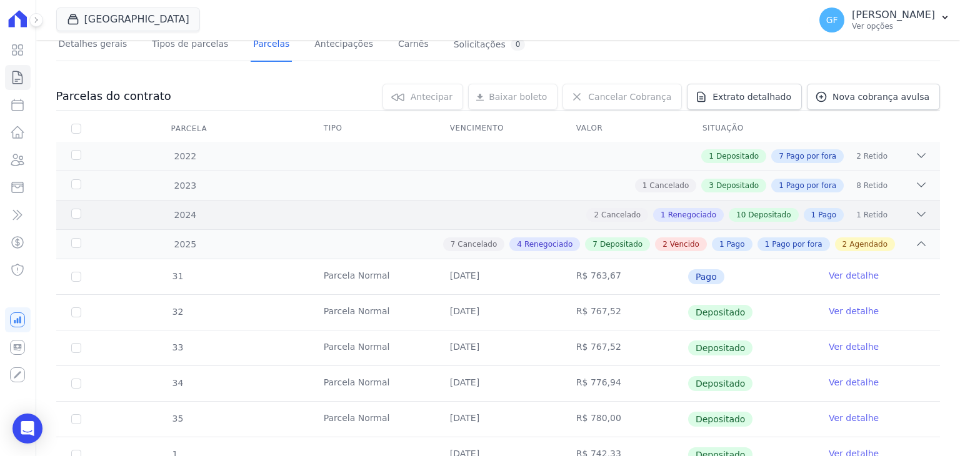
scroll to position [437, 0]
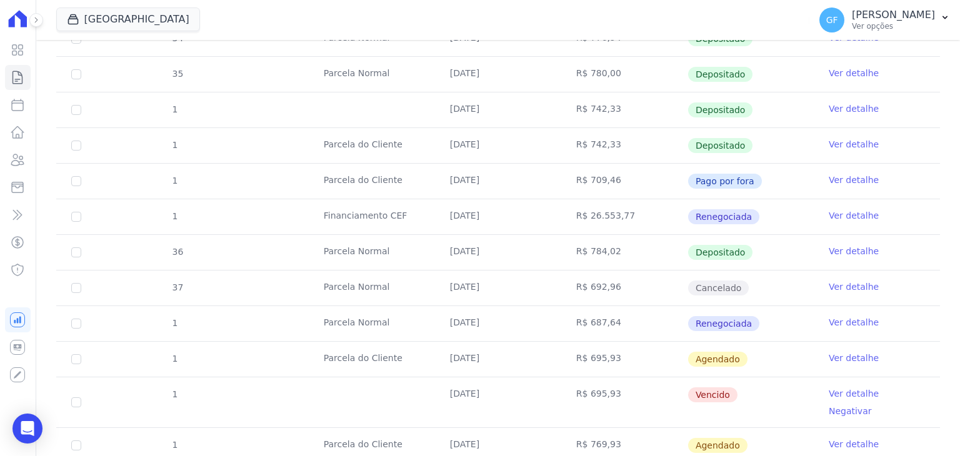
drag, startPoint x: 452, startPoint y: 281, endPoint x: 613, endPoint y: 287, distance: 160.7
click at [613, 287] on tr "37 Parcela Normal 30/07/2025 R$ 692,96 Cancelado Ver detalhe" at bounding box center [498, 288] width 884 height 36
click at [630, 287] on td "R$ 692,96" at bounding box center [624, 288] width 126 height 35
drag, startPoint x: 435, startPoint y: 396, endPoint x: 632, endPoint y: 399, distance: 196.9
click at [632, 399] on tr "1 31/07/2025 R$ 695,93 Vencido Ver detalhe Negativar" at bounding box center [498, 402] width 884 height 51
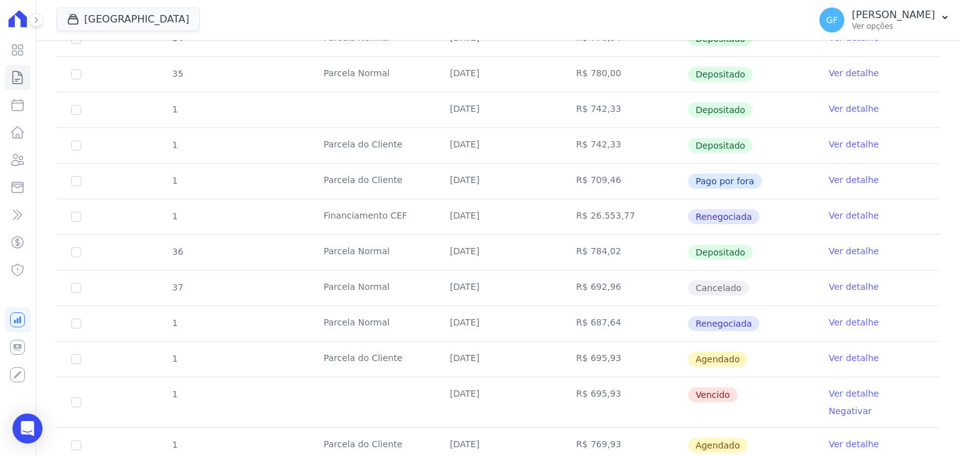
click at [665, 377] on td "R$ 695,93" at bounding box center [624, 402] width 126 height 50
drag, startPoint x: 330, startPoint y: 356, endPoint x: 902, endPoint y: 391, distance: 573.5
click at [902, 391] on tbody "31 [GEOGRAPHIC_DATA] [DATE] R$ 763,67 Pago Ver detalhe 32 [GEOGRAPHIC_DATA] [DA…" at bounding box center [498, 356] width 884 height 884
click at [15, 422] on div "Open Intercom Messenger" at bounding box center [27, 428] width 33 height 33
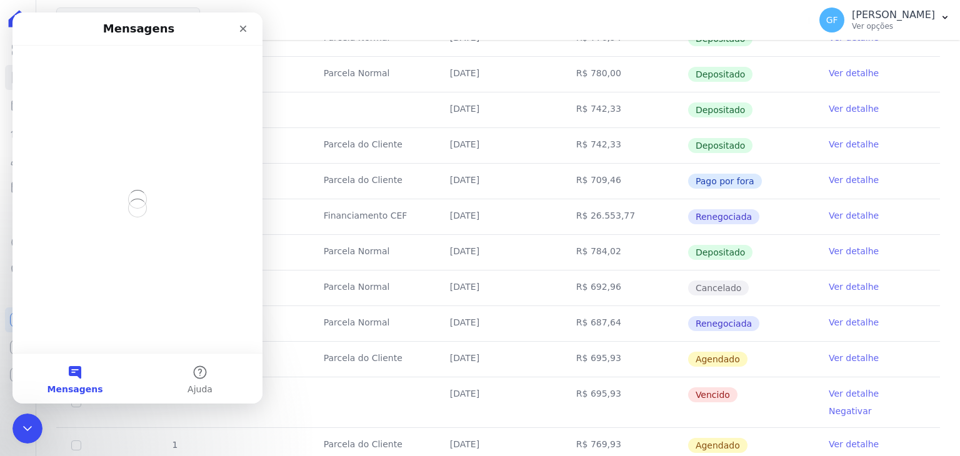
scroll to position [0, 0]
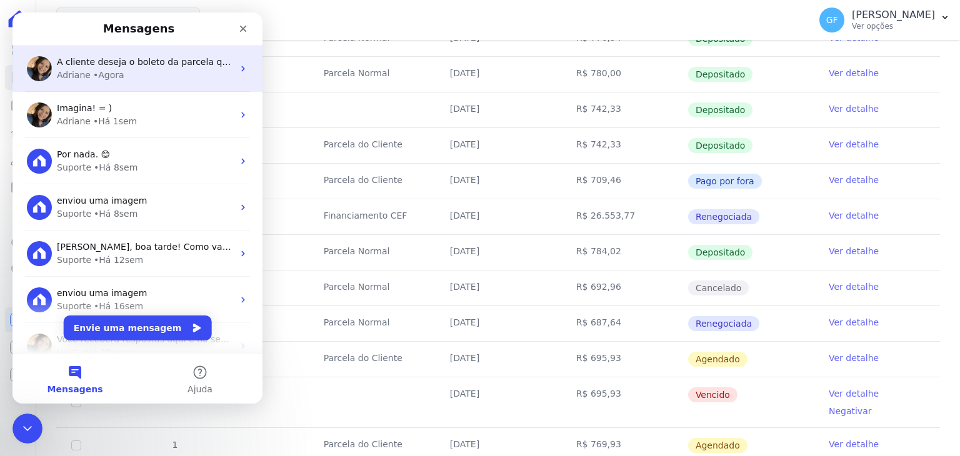
click at [94, 66] on span "A cliente deseja o boleto da parcela que venceu em [DATE], eu importei e deu es…" at bounding box center [251, 62] width 389 height 10
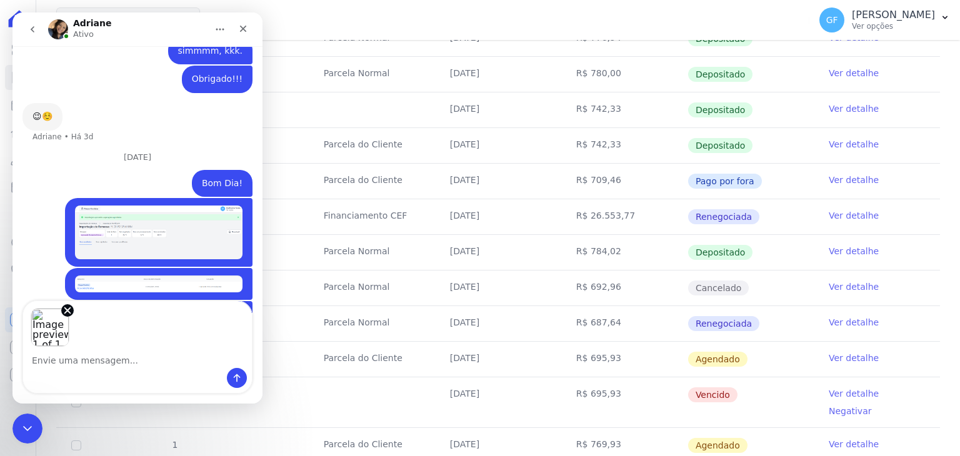
scroll to position [3335, 0]
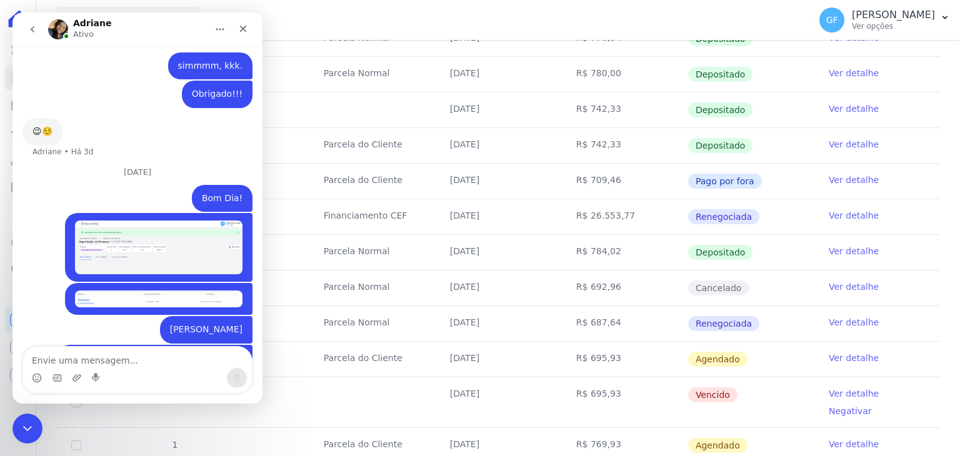
click at [587, 381] on td "R$ 695,93" at bounding box center [624, 402] width 126 height 50
click at [829, 353] on link "Ver detalhe" at bounding box center [854, 358] width 50 height 12
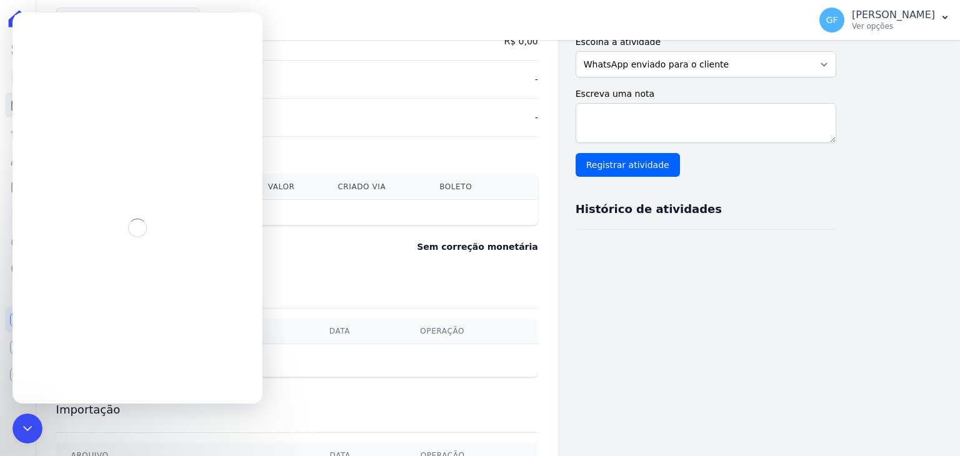
scroll to position [375, 0]
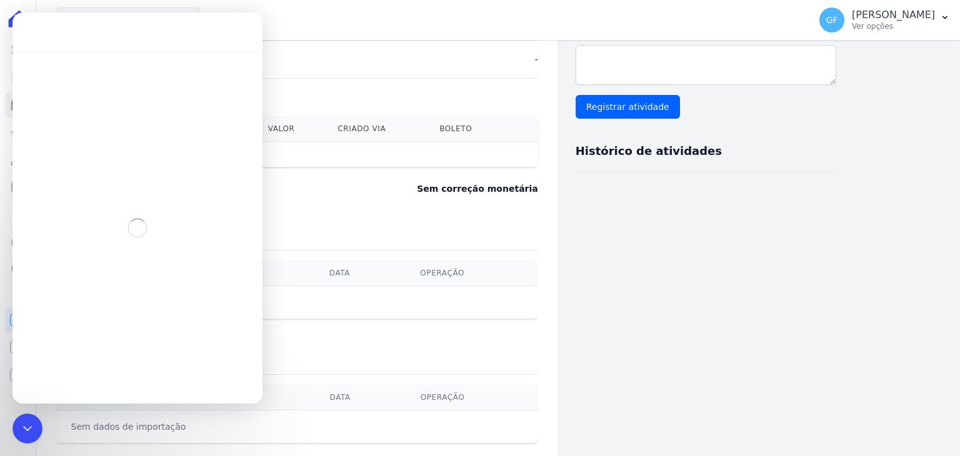
click at [465, 332] on div "Importação Arquivo Data Operação Sem dados de importação" at bounding box center [297, 394] width 482 height 124
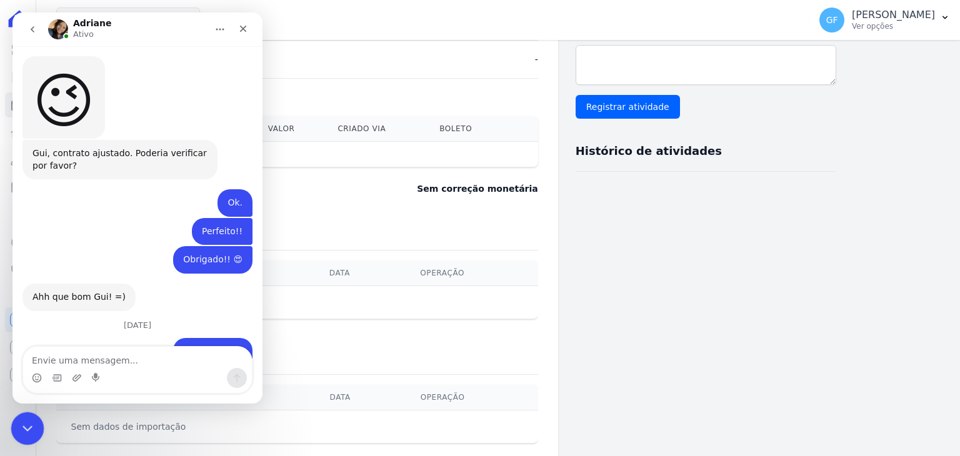
scroll to position [3082, 0]
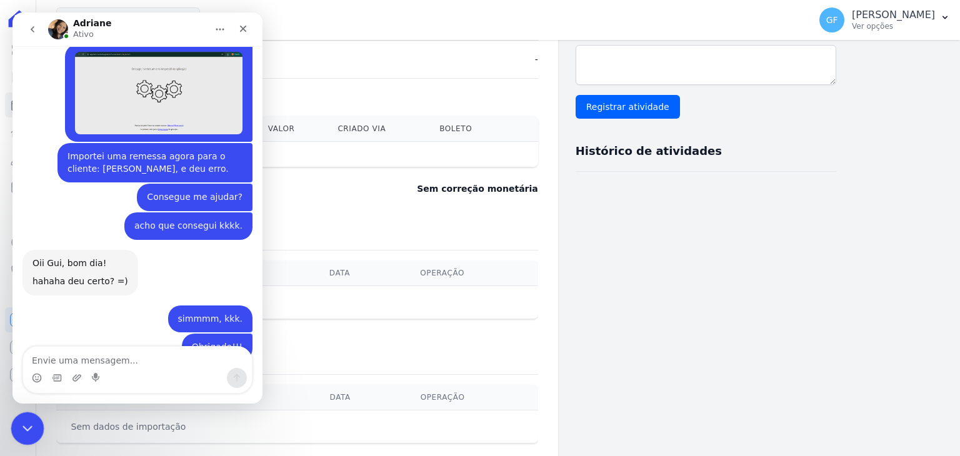
drag, startPoint x: 20, startPoint y: 426, endPoint x: 339, endPoint y: 752, distance: 456.1
click at [19, 426] on icon "Encerramento do Messenger da Intercom" at bounding box center [25, 426] width 15 height 15
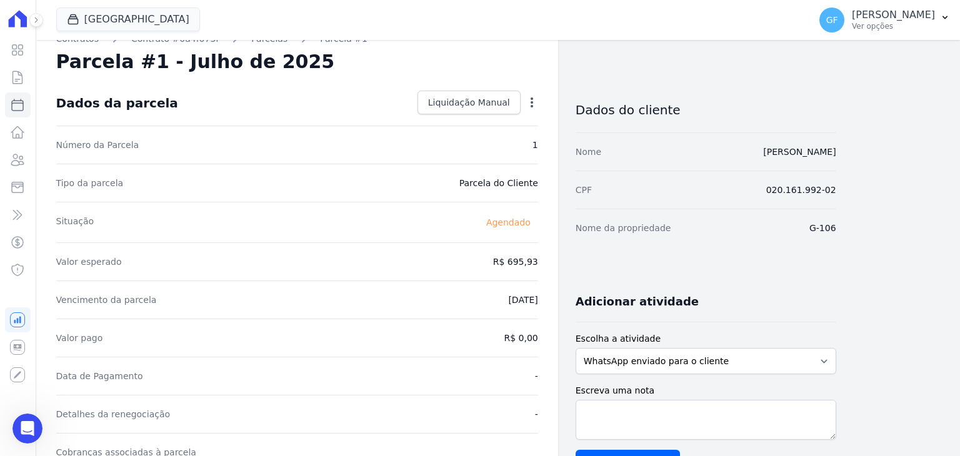
scroll to position [3335, 0]
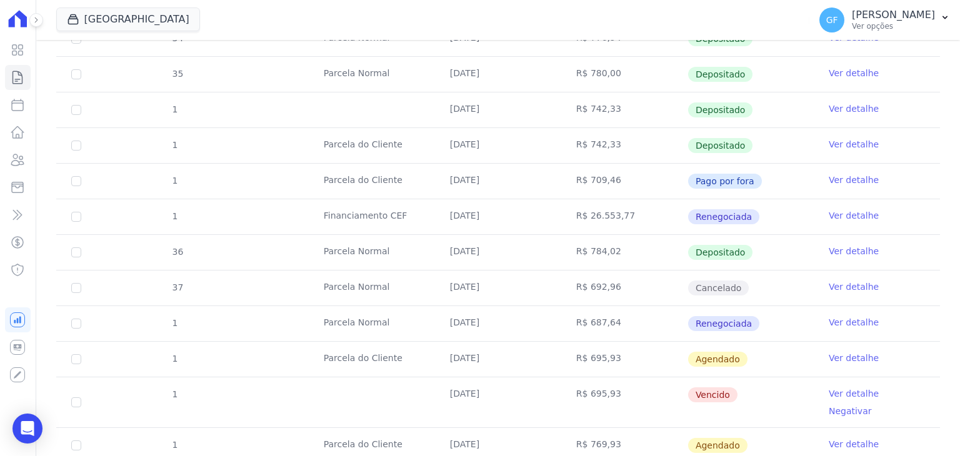
scroll to position [687, 0]
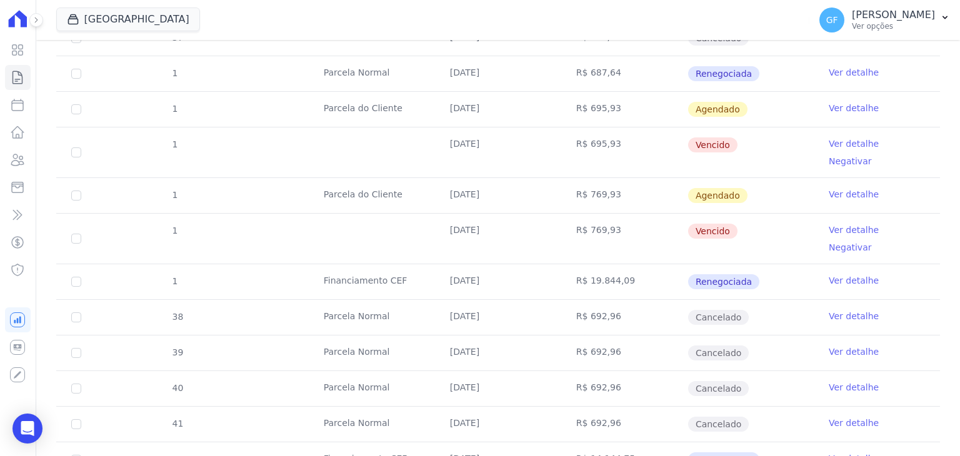
click at [852, 139] on link "Ver detalhe" at bounding box center [854, 143] width 50 height 12
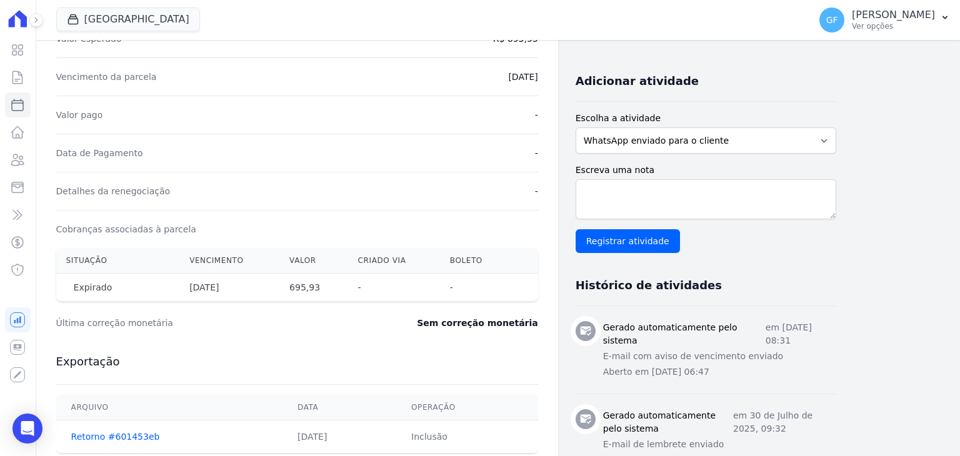
scroll to position [236, 0]
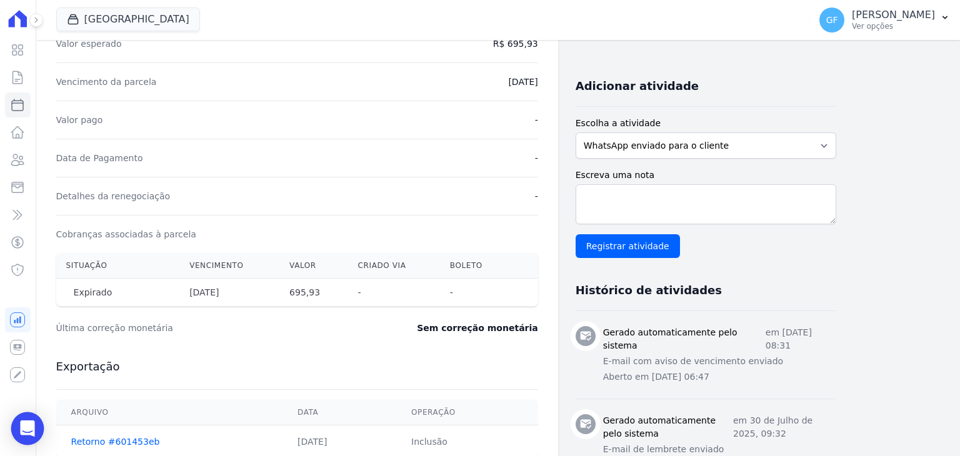
click at [35, 421] on div "Open Intercom Messenger" at bounding box center [27, 428] width 33 height 33
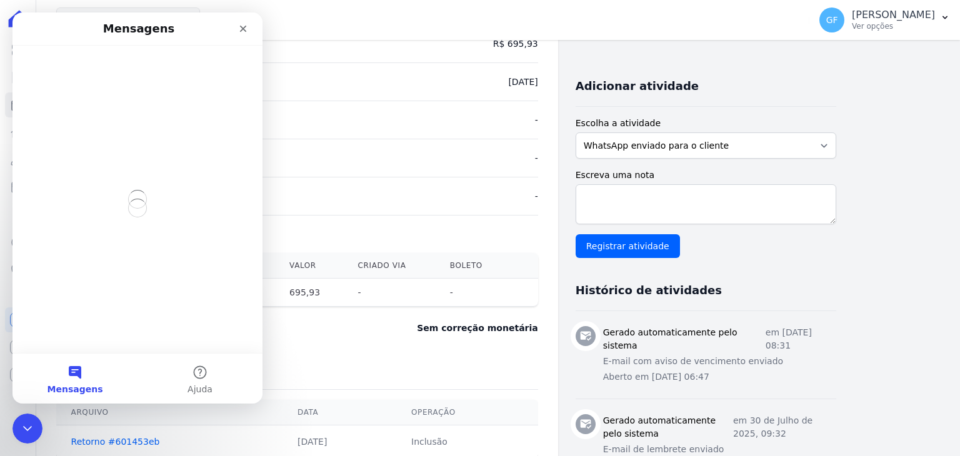
scroll to position [0, 0]
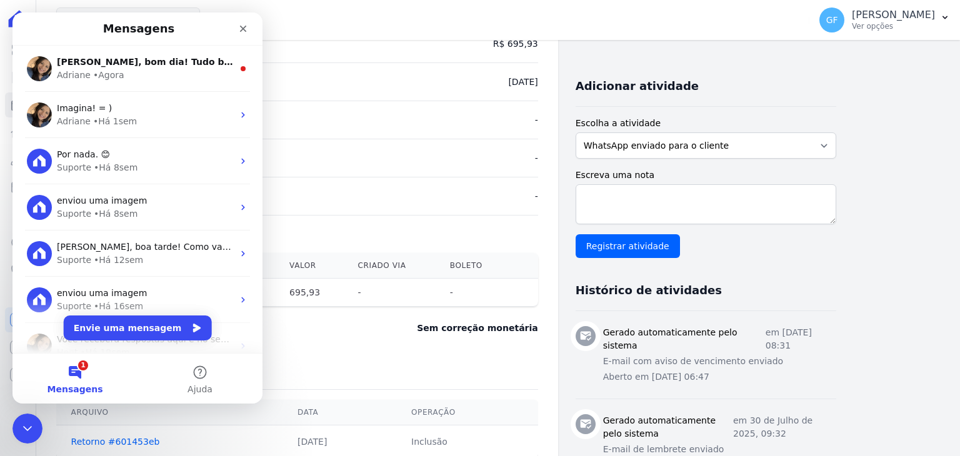
click at [95, 37] on div "Mensagens" at bounding box center [138, 28] width 234 height 22
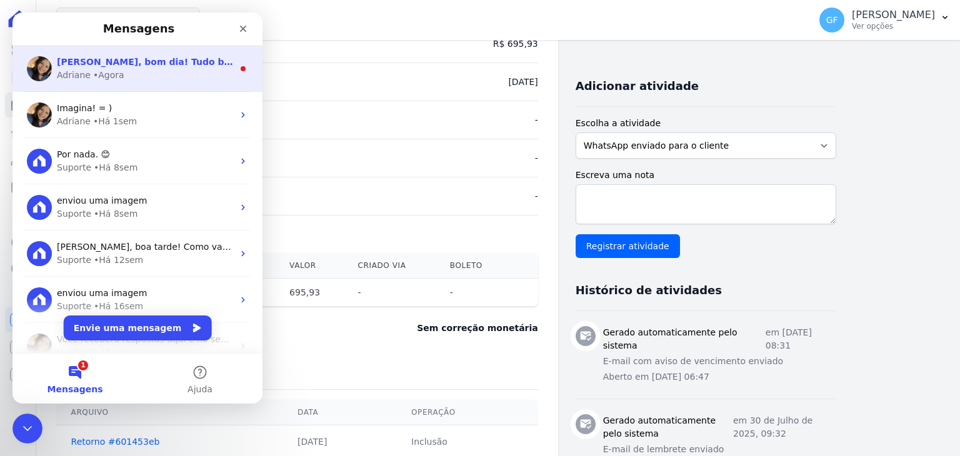
click at [102, 53] on div "Olá Guilherme, bom dia! Tudo bem? Adriane • Agora" at bounding box center [137, 69] width 250 height 46
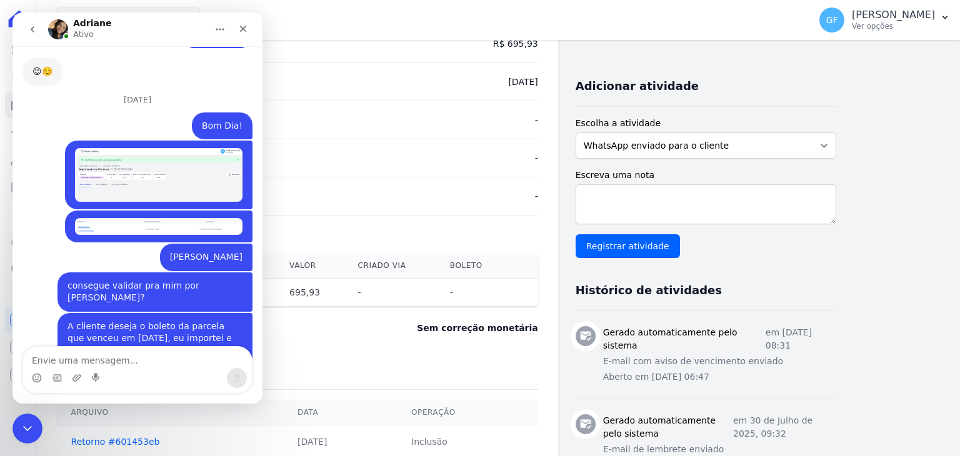
scroll to position [3400, 0]
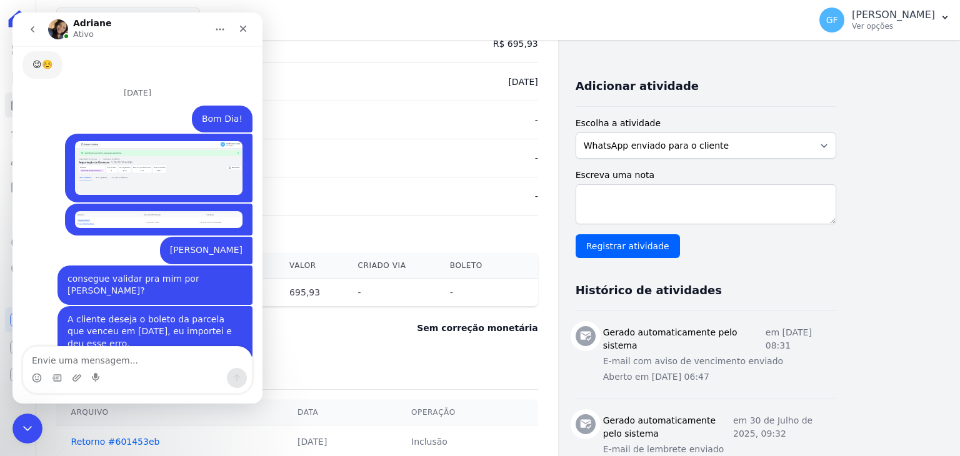
click at [204, 359] on div "Guilherme • Agora" at bounding box center [158, 373] width 187 height 29
click at [205, 359] on div "Guilherme • Agora" at bounding box center [158, 373] width 187 height 29
click at [205, 366] on img "Guilherme diz…" at bounding box center [158, 373] width 167 height 14
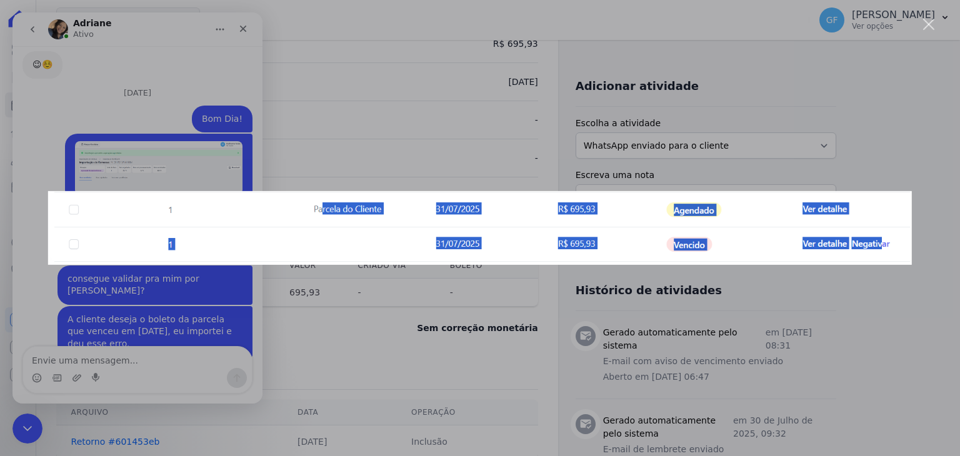
click at [205, 294] on div "Messenger da Intercom" at bounding box center [480, 228] width 960 height 456
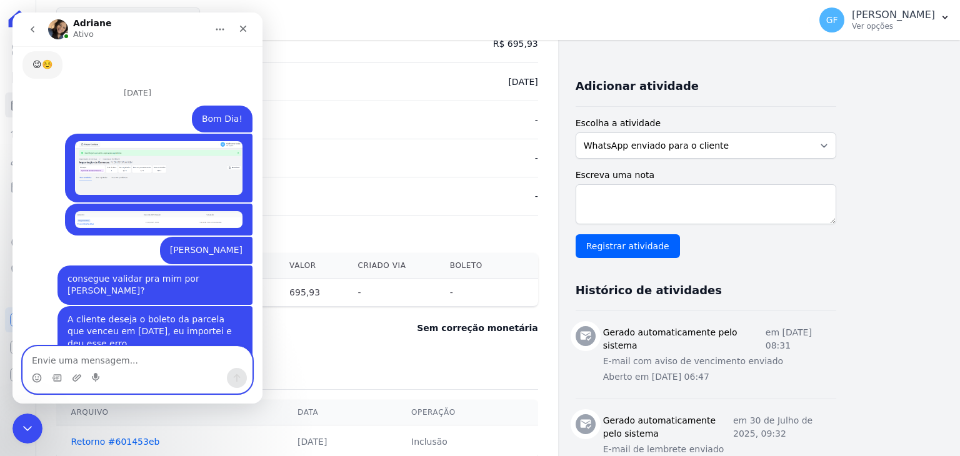
click at [151, 363] on textarea "Envie uma mensagem..." at bounding box center [137, 357] width 229 height 21
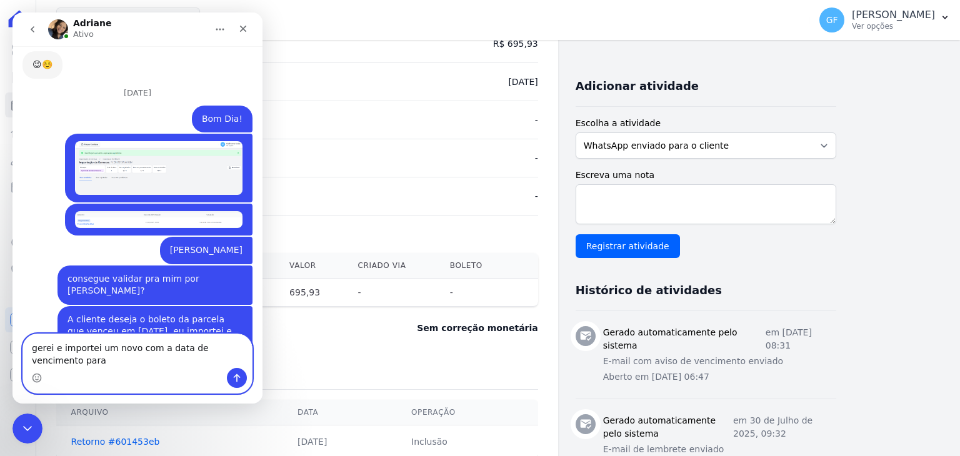
scroll to position [3413, 0]
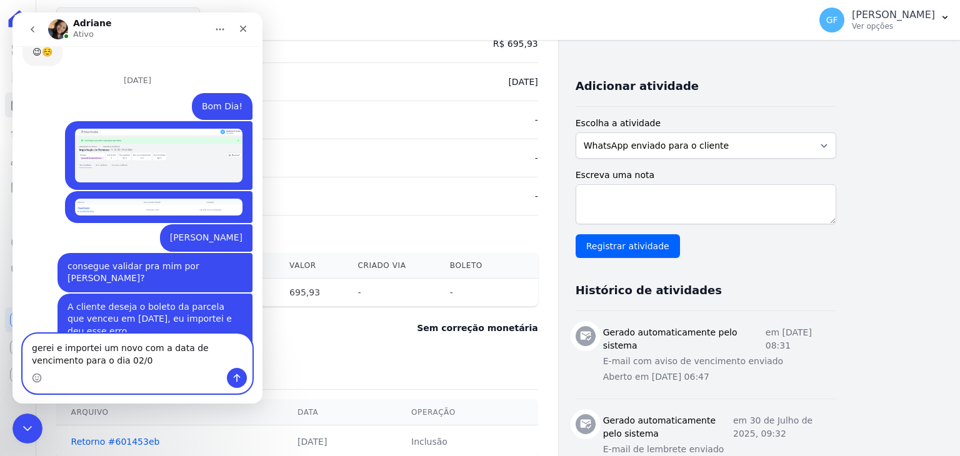
type textarea "gerei e importei um novo com a data de vencimento para o dia 02/09"
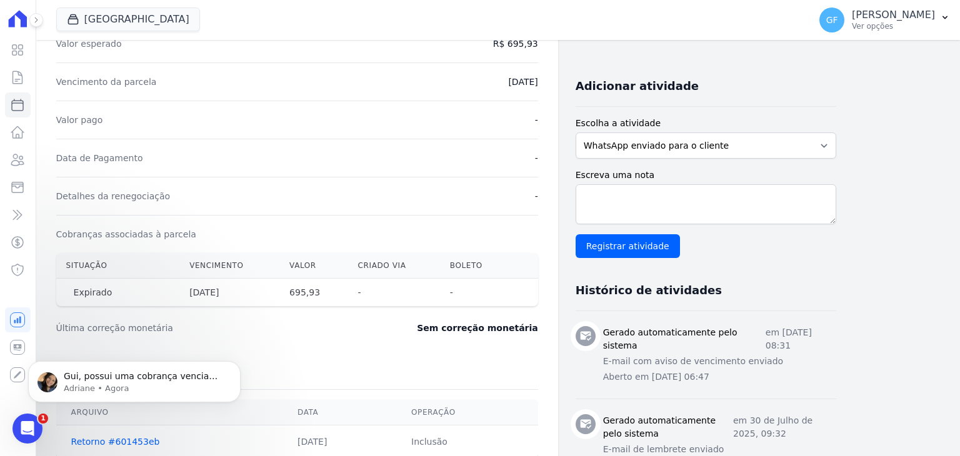
scroll to position [3500, 0]
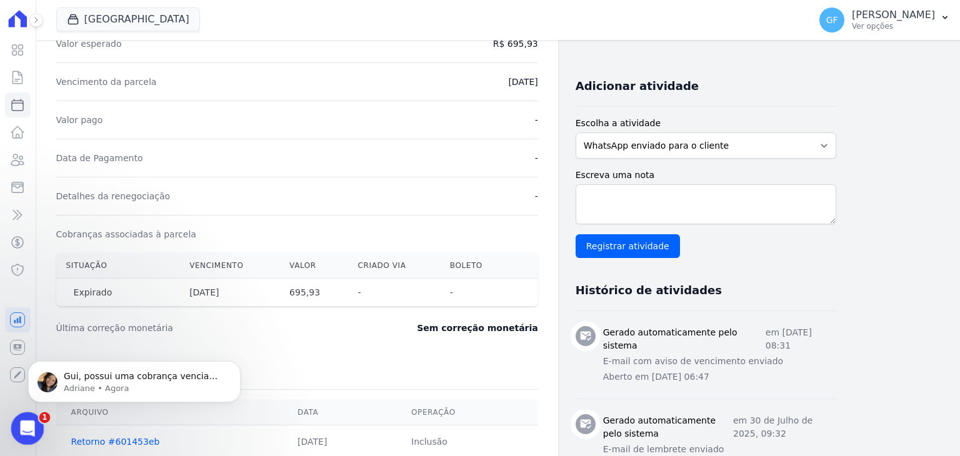
click at [28, 427] on icon "Abertura do Messenger da Intercom" at bounding box center [26, 427] width 21 height 21
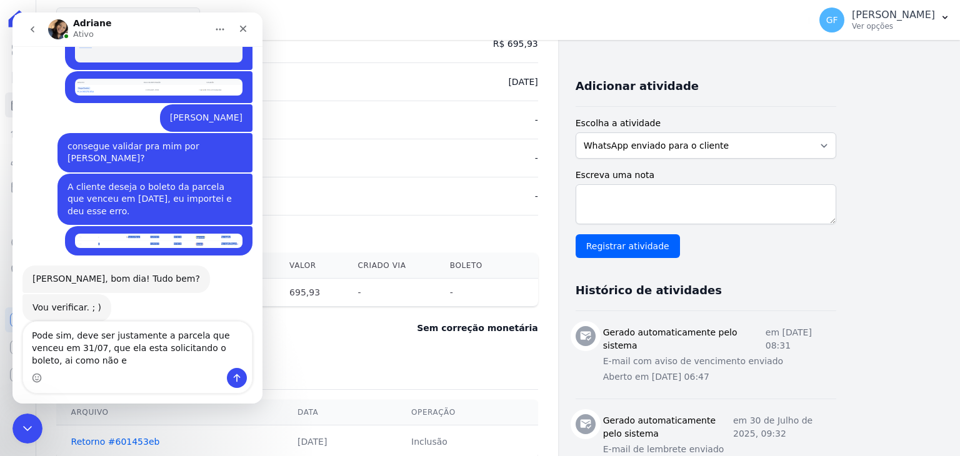
scroll to position [3545, 0]
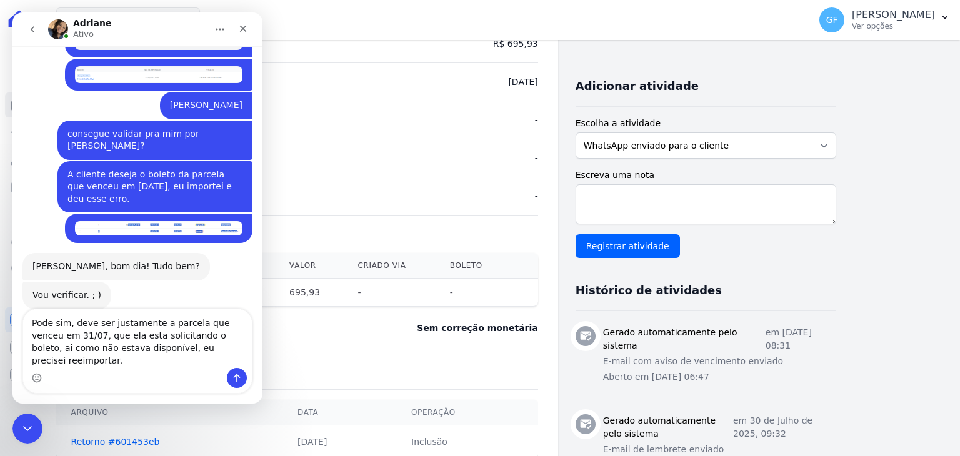
type textarea "Pode sim, deve ser justamente a parcela que venceu em 31/07, que ela esta solic…"
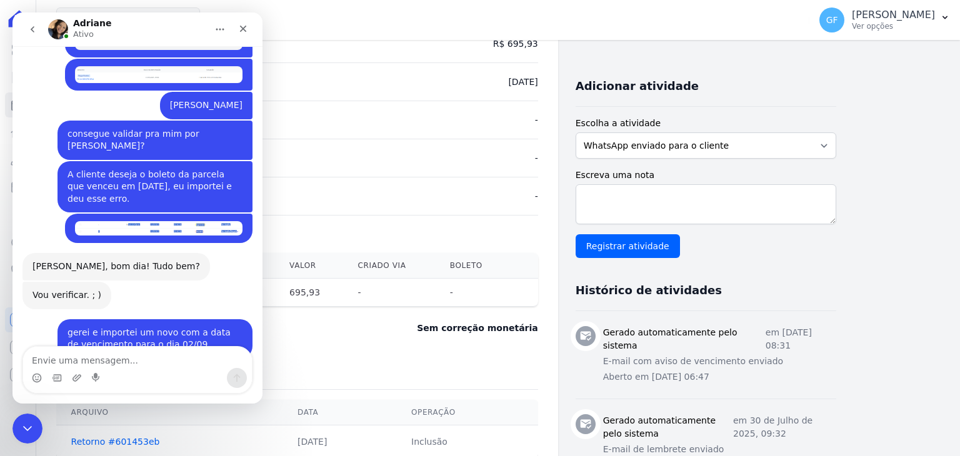
scroll to position [3573, 0]
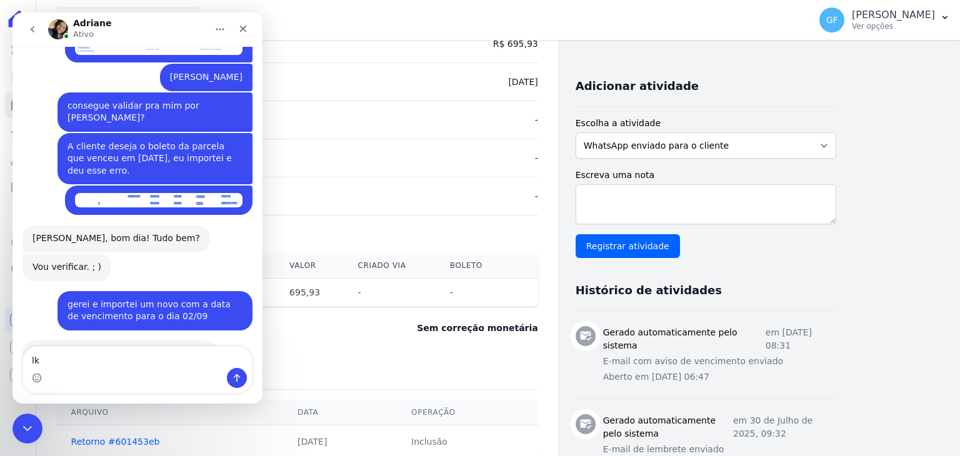
type textarea "l"
type textarea "kkkk"
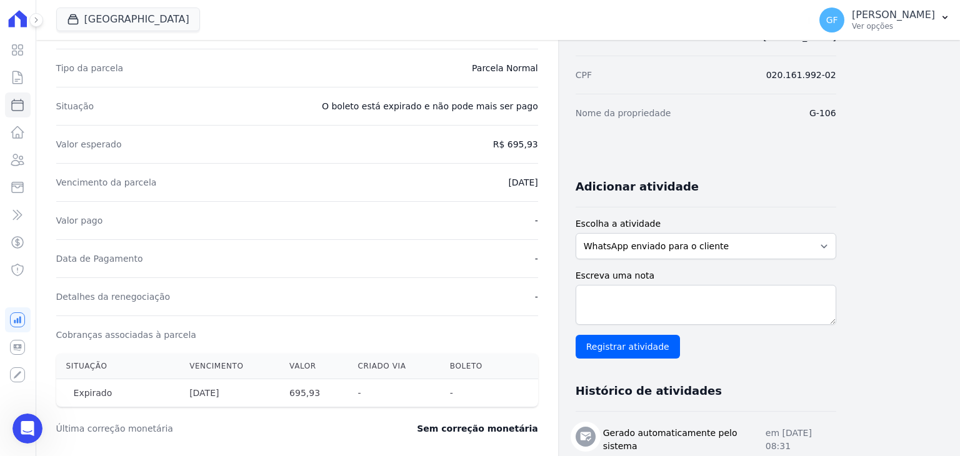
scroll to position [0, 0]
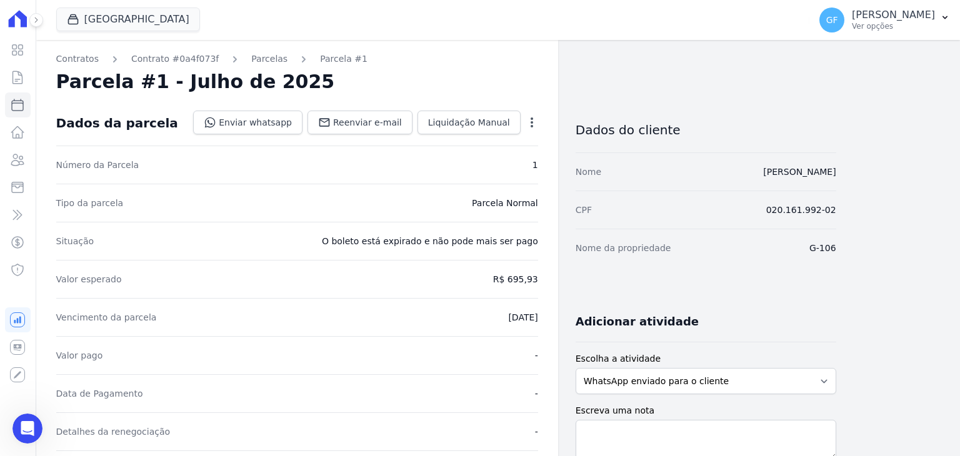
click at [930, 38] on div "GF Guilherme Farias Ver opções Perfil do empreendimento Faturas Importar remess…" at bounding box center [884, 20] width 151 height 40
click at [905, 27] on p "Ver opções" at bounding box center [893, 26] width 83 height 10
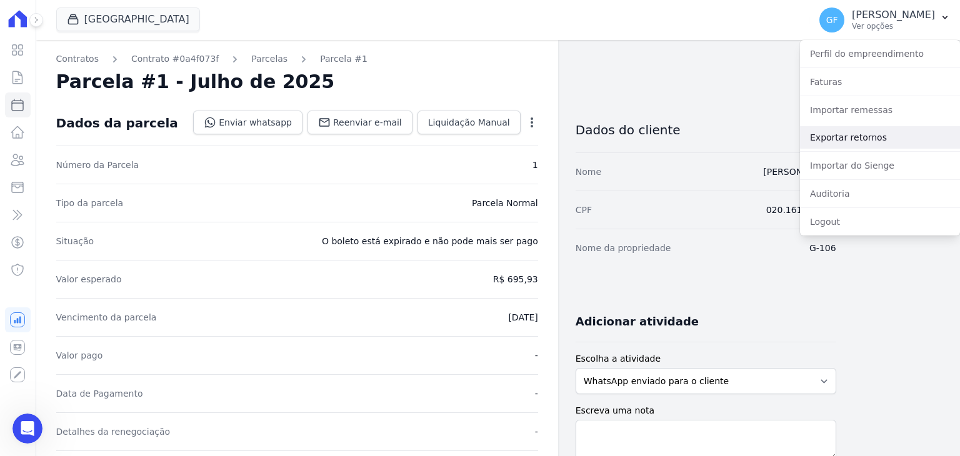
click at [820, 136] on link "Exportar retornos" at bounding box center [880, 137] width 160 height 22
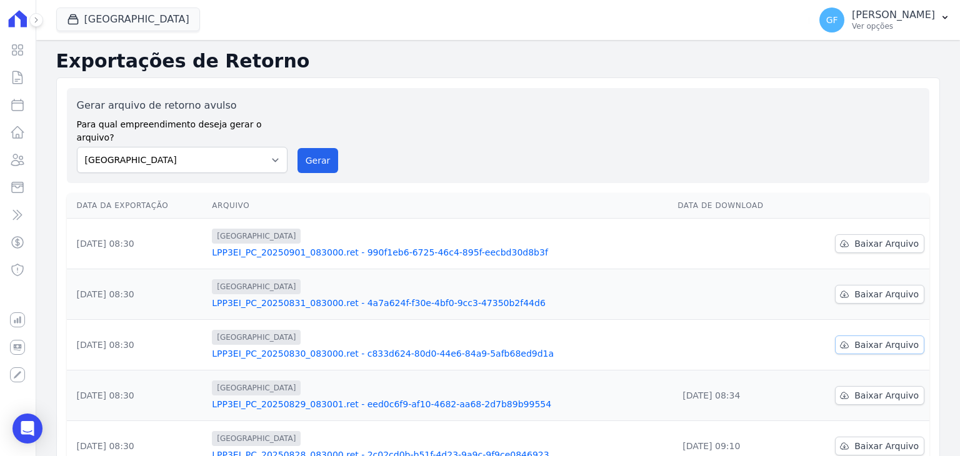
click at [869, 339] on span "Baixar Arquivo" at bounding box center [886, 345] width 64 height 12
click at [856, 288] on span "Baixar Arquivo" at bounding box center [886, 294] width 64 height 12
click at [864, 237] on span "Baixar Arquivo" at bounding box center [886, 243] width 64 height 12
click at [921, 11] on p "[PERSON_NAME]" at bounding box center [893, 15] width 83 height 12
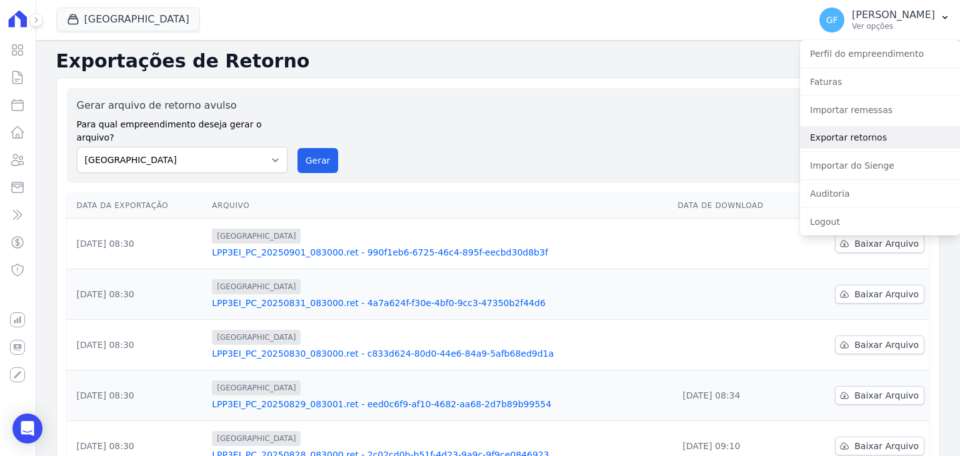
click at [849, 131] on link "Exportar retornos" at bounding box center [880, 137] width 160 height 22
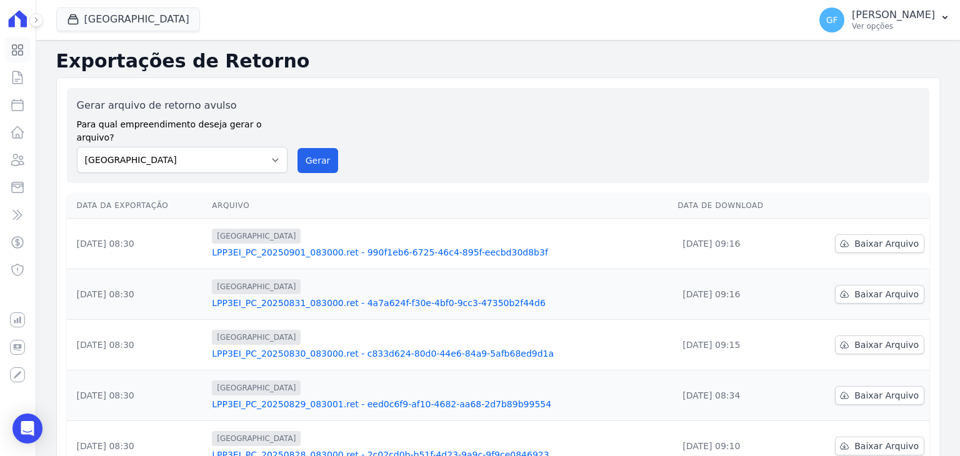
click at [16, 49] on icon at bounding box center [17, 50] width 11 height 11
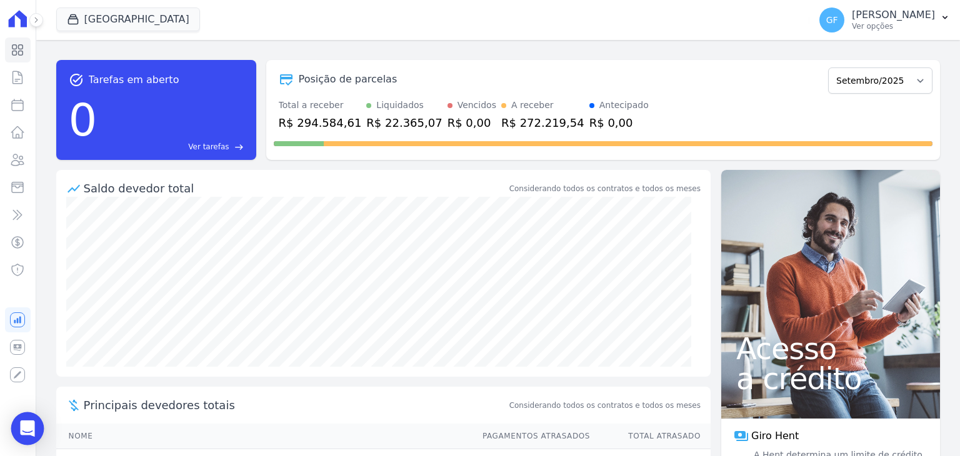
click at [15, 422] on div "Open Intercom Messenger" at bounding box center [27, 428] width 33 height 33
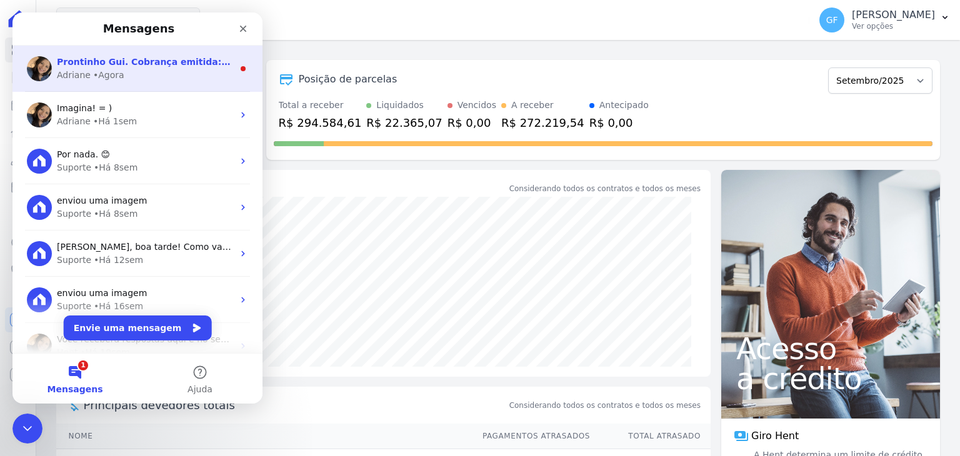
click at [99, 78] on div "• Agora" at bounding box center [108, 75] width 31 height 13
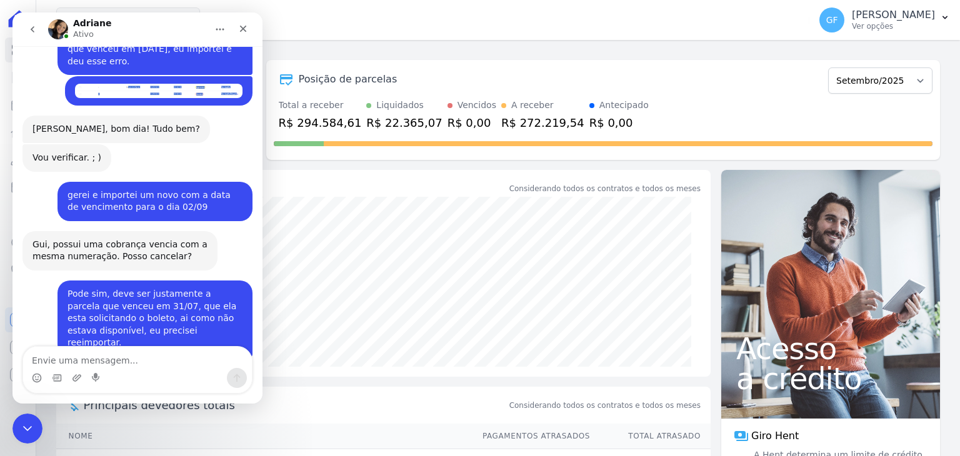
scroll to position [3697, 0]
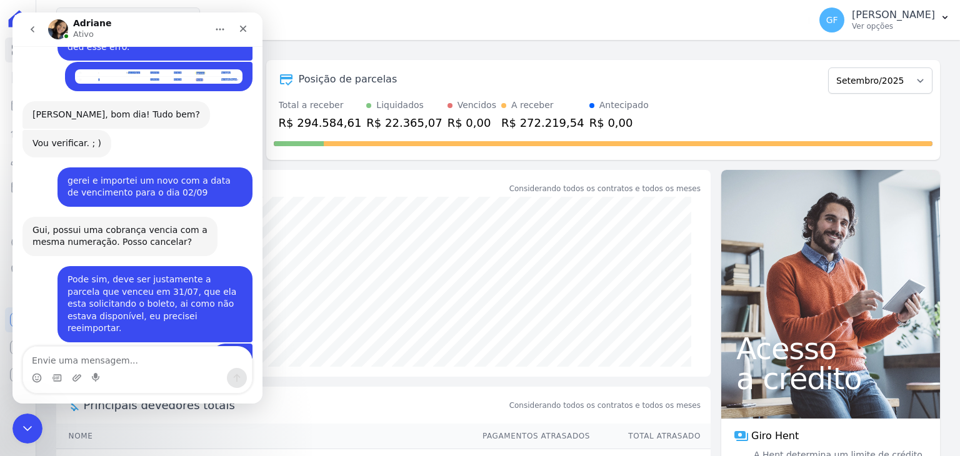
click at [90, 410] on link "[URL][DOMAIN_NAME]" at bounding box center [116, 421] width 169 height 22
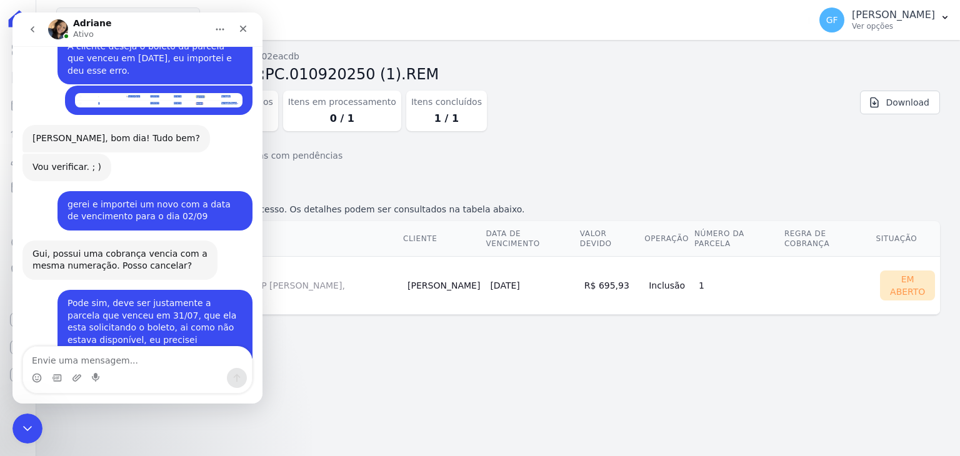
scroll to position [3676, 0]
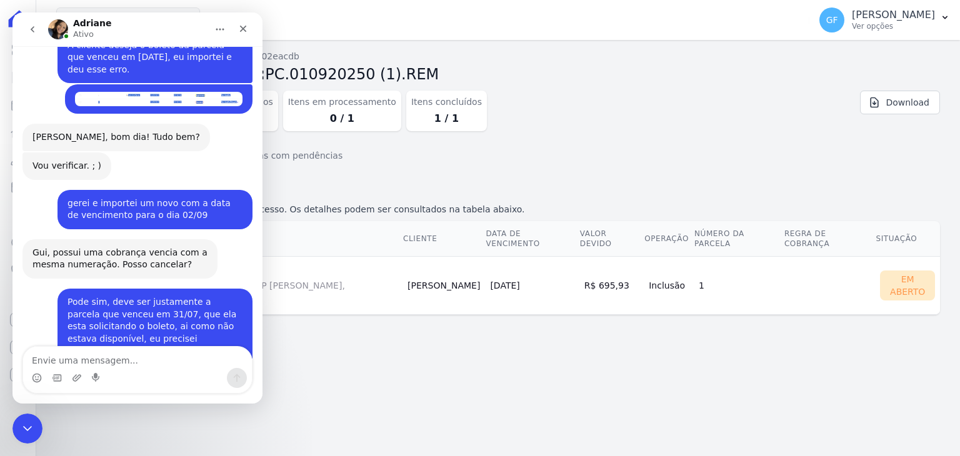
click at [572, 328] on section "Itens concluídos Itens rejeitados Itens com pendências Lista de itens concluído…" at bounding box center [498, 238] width 884 height 194
click at [38, 416] on div "Encerramento do Messenger da Intercom" at bounding box center [26, 427] width 30 height 30
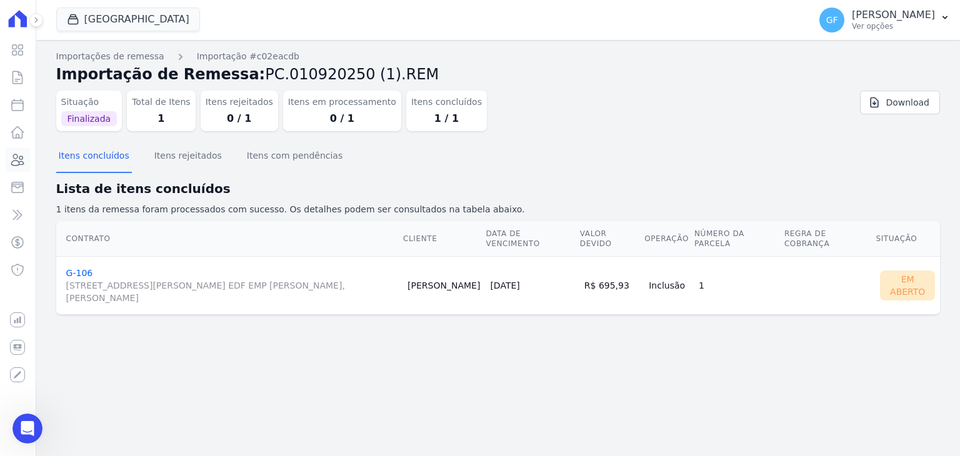
scroll to position [3515, 0]
click at [15, 163] on icon at bounding box center [17, 159] width 15 height 15
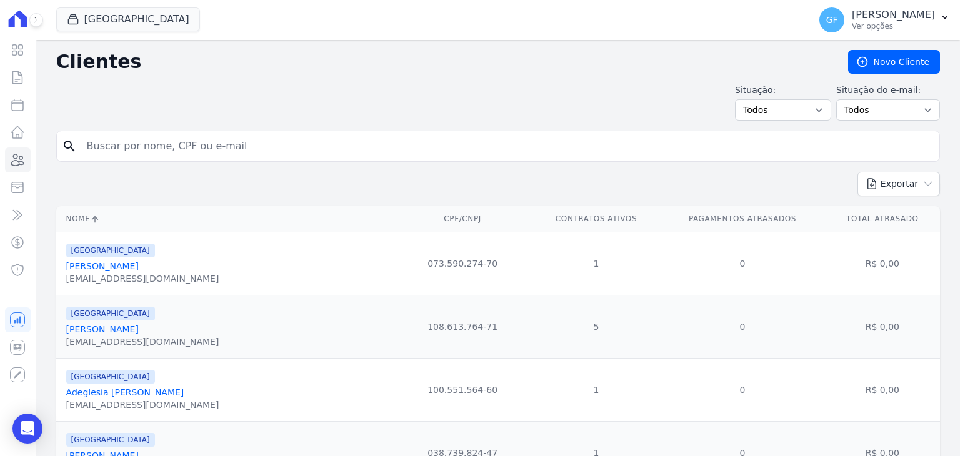
click at [135, 141] on input "search" at bounding box center [506, 146] width 855 height 25
paste input "[PERSON_NAME]"
drag, startPoint x: 242, startPoint y: 149, endPoint x: 0, endPoint y: 84, distance: 250.9
click at [0, 84] on div "Visão Geral Contratos [GEOGRAPHIC_DATA] Lotes Clientes Minha Carteira Transferê…" at bounding box center [480, 228] width 960 height 456
click at [256, 152] on input "[PERSON_NAME]" at bounding box center [506, 146] width 855 height 25
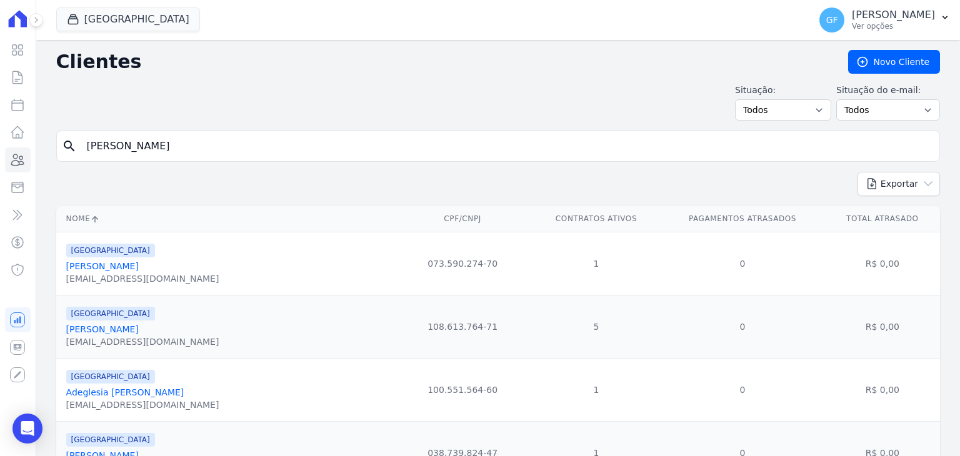
drag, startPoint x: 267, startPoint y: 152, endPoint x: 0, endPoint y: 104, distance: 271.7
click at [0, 108] on div "Visão Geral Contratos [GEOGRAPHIC_DATA] Lotes Clientes Minha Carteira Transferê…" at bounding box center [480, 228] width 960 height 456
paste input "[PERSON_NAME]"
type input "[PERSON_NAME]"
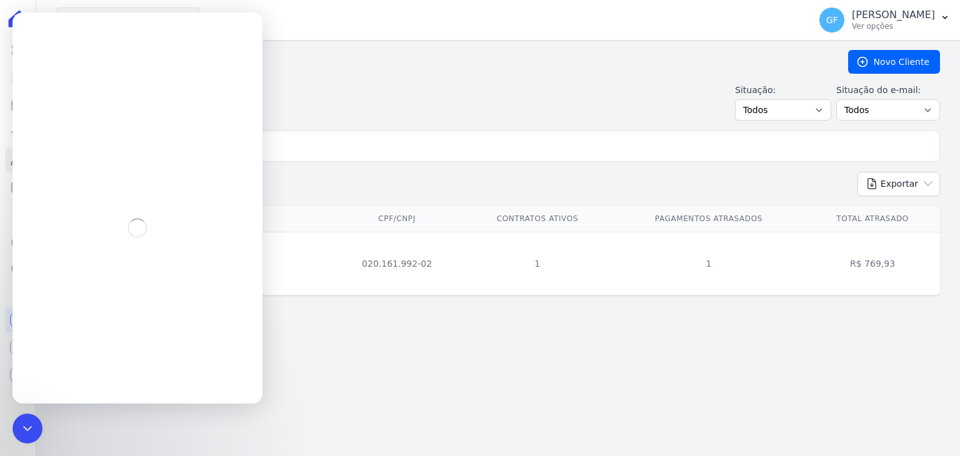
click at [324, 364] on div "Clientes [GEOGRAPHIC_DATA] Situação: Todos Adimplentes Inadimplentes Situação d…" at bounding box center [498, 248] width 924 height 416
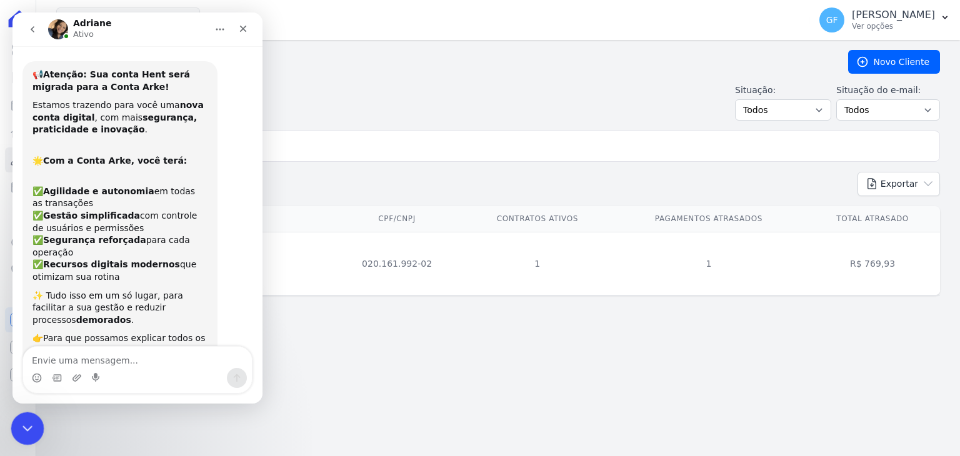
scroll to position [2405, 0]
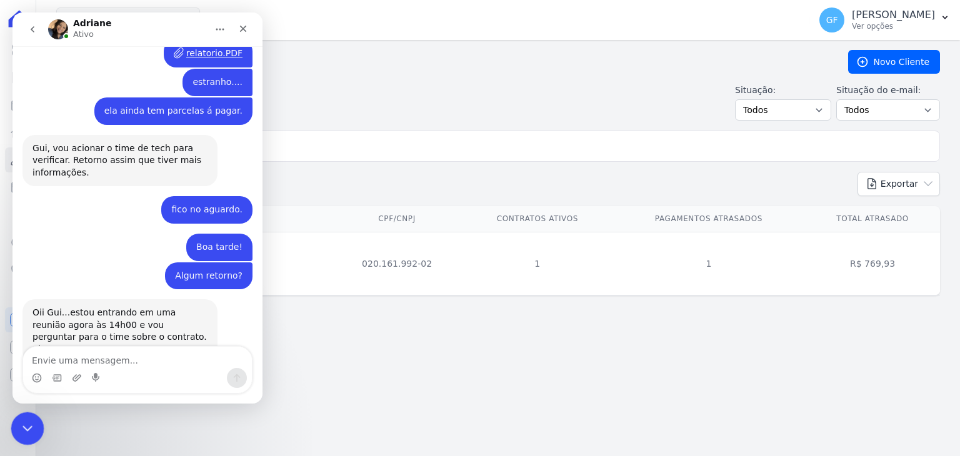
click at [14, 421] on div "Encerramento do Messenger da Intercom" at bounding box center [26, 427] width 30 height 30
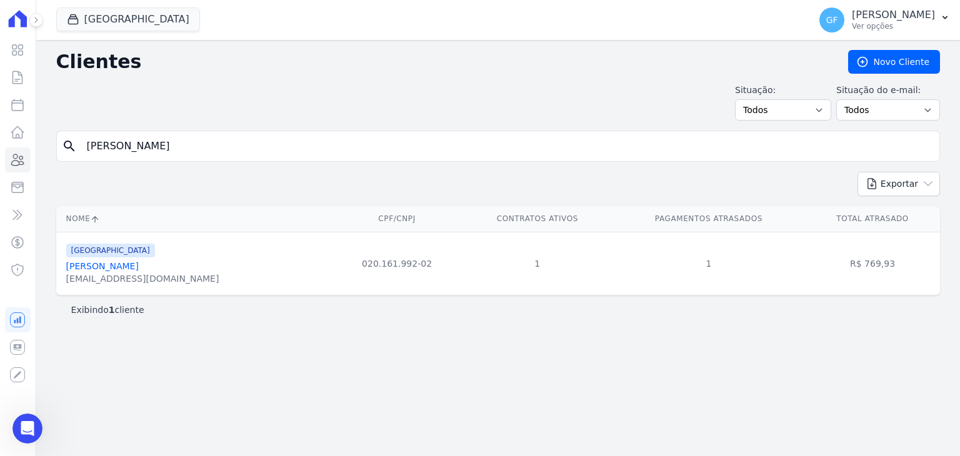
scroll to position [3670, 0]
click at [103, 267] on link "[PERSON_NAME]" at bounding box center [102, 266] width 72 height 10
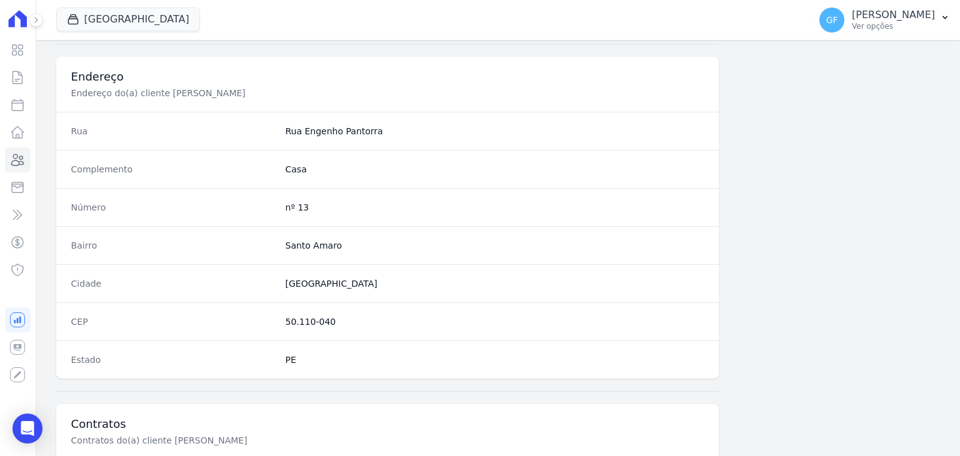
scroll to position [709, 0]
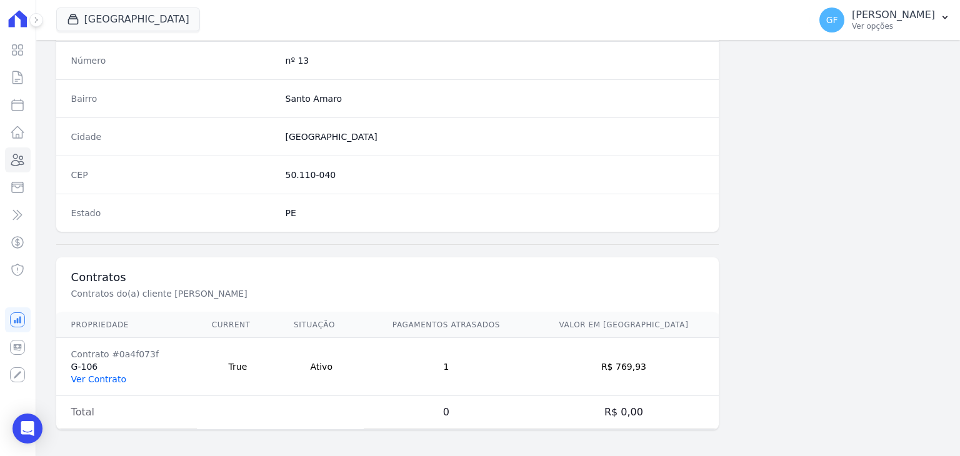
click at [91, 374] on link "Ver Contrato" at bounding box center [98, 379] width 55 height 10
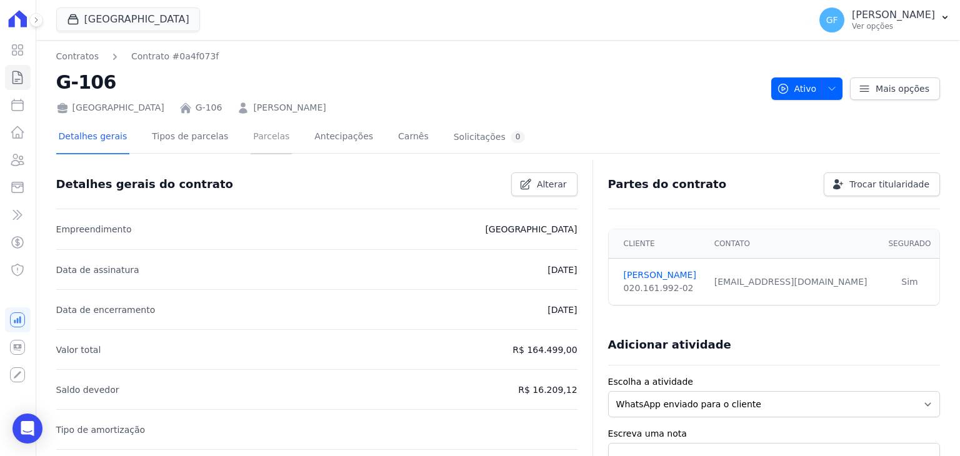
click at [251, 139] on link "Parcelas" at bounding box center [271, 137] width 41 height 33
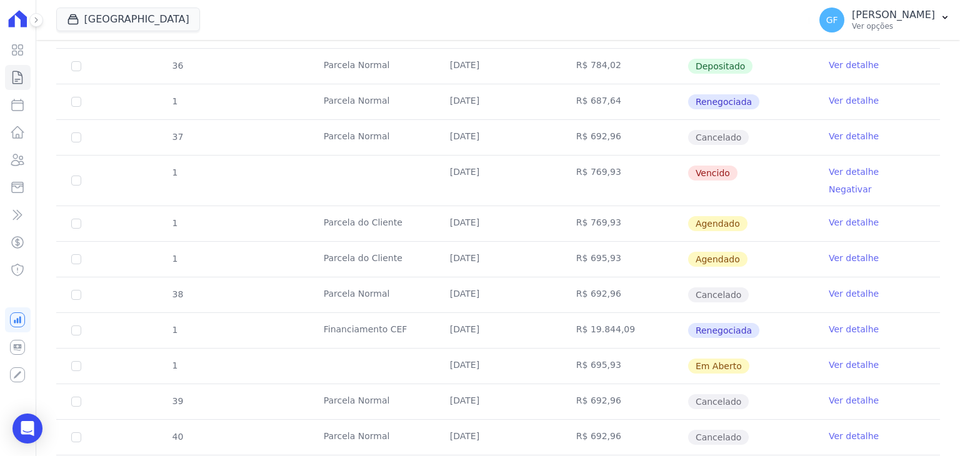
scroll to position [625, 0]
drag, startPoint x: 465, startPoint y: 343, endPoint x: 782, endPoint y: 367, distance: 318.4
click at [782, 367] on tbody "31 [GEOGRAPHIC_DATA] [DATE] R$ 763,67 Pago Ver detalhe 32 [GEOGRAPHIC_DATA] [DA…" at bounding box center [498, 161] width 884 height 869
click at [772, 351] on td "Em Aberto" at bounding box center [750, 364] width 126 height 35
click at [830, 357] on link "Ver detalhe" at bounding box center [854, 363] width 50 height 12
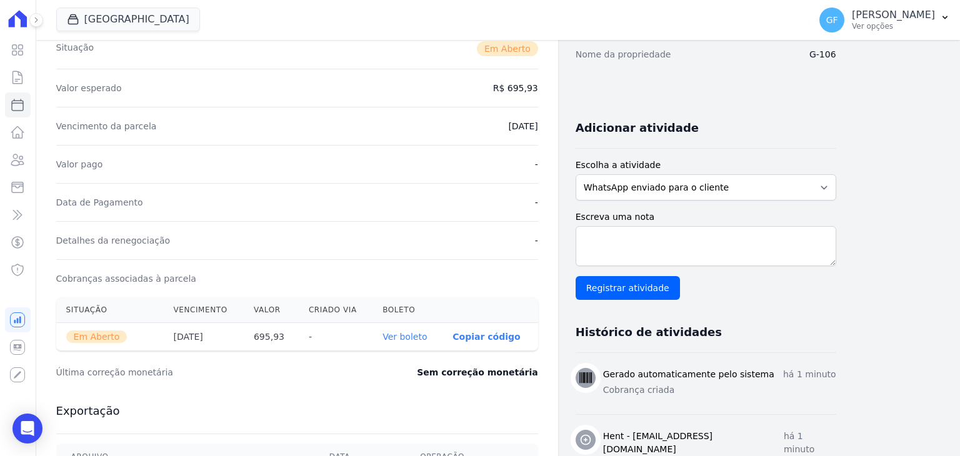
scroll to position [375, 0]
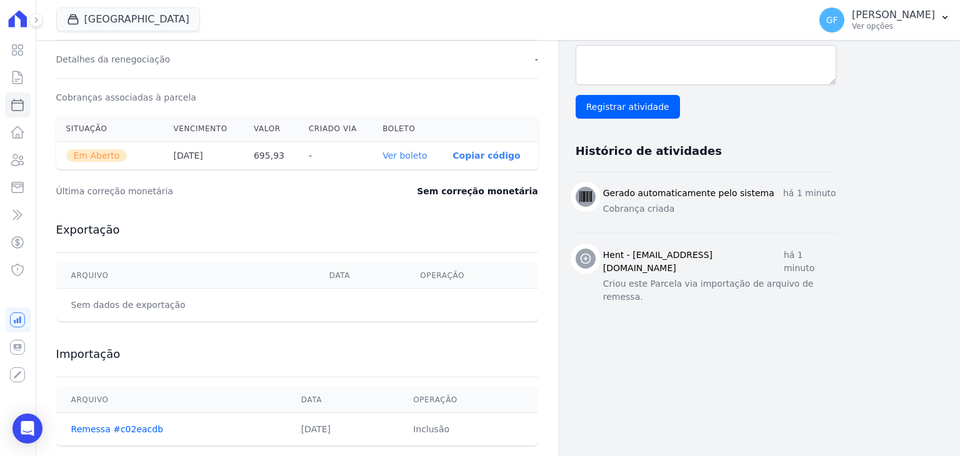
click at [417, 153] on link "Ver boleto" at bounding box center [404, 156] width 44 height 10
click at [27, 424] on icon "Open Intercom Messenger" at bounding box center [27, 429] width 14 height 16
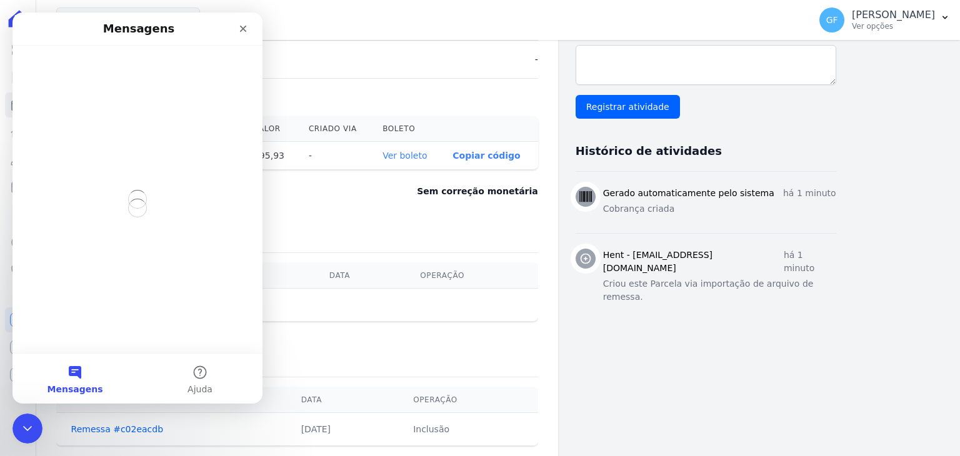
scroll to position [0, 0]
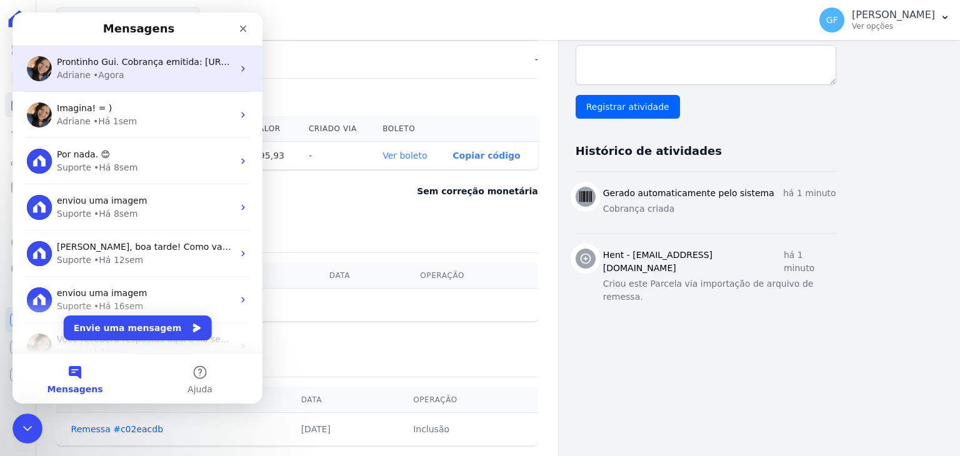
click at [119, 71] on div "Adriane • Agora" at bounding box center [145, 75] width 176 height 13
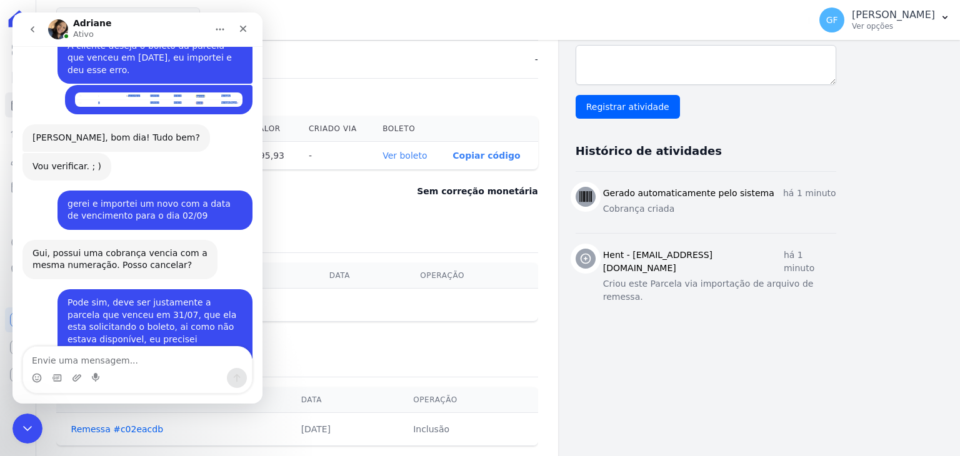
click at [112, 358] on textarea "Envie uma mensagem..." at bounding box center [137, 357] width 229 height 21
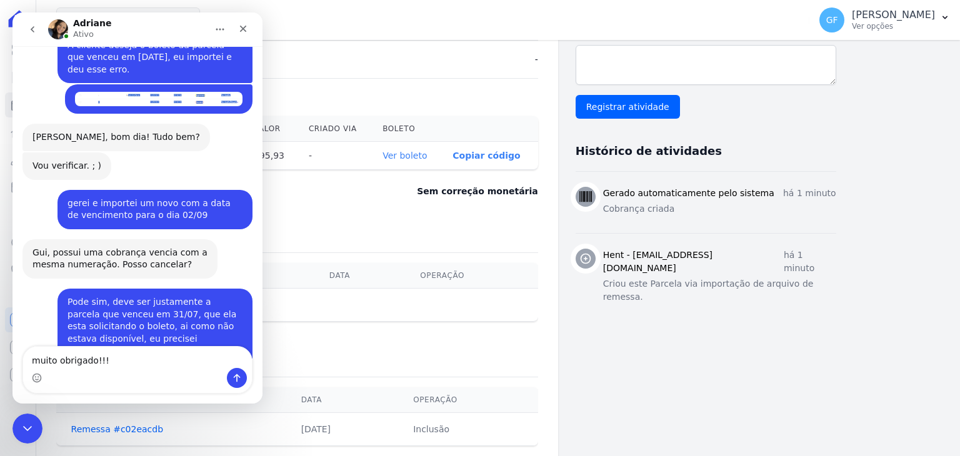
type textarea "muito obrigado!!!!"
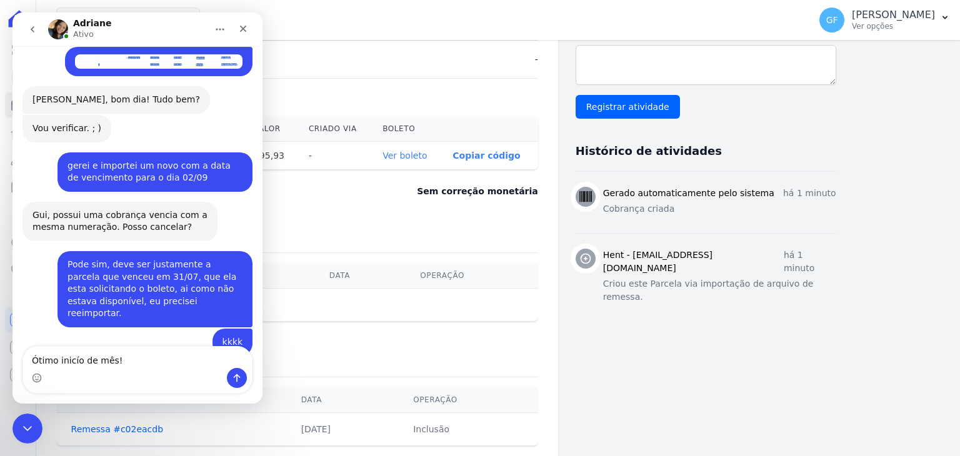
type textarea "Ótimo inicío de mês!"
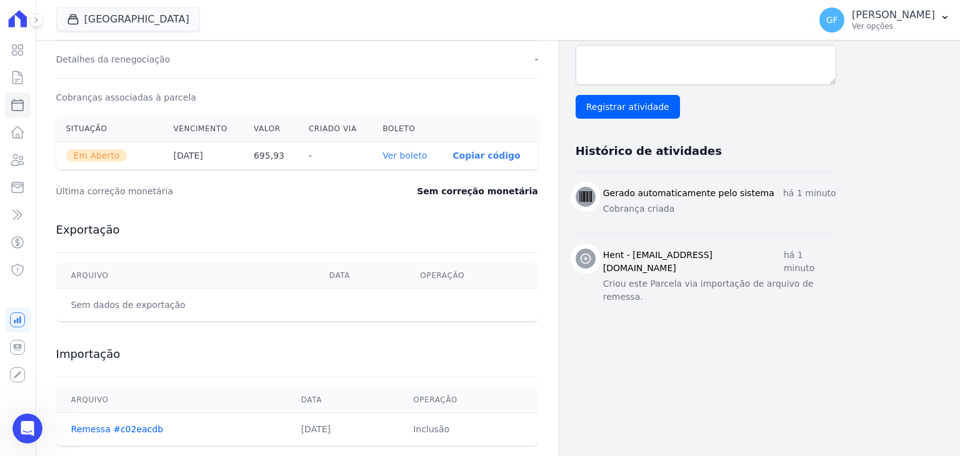
scroll to position [3742, 0]
click at [907, 11] on p "[PERSON_NAME]" at bounding box center [893, 15] width 83 height 12
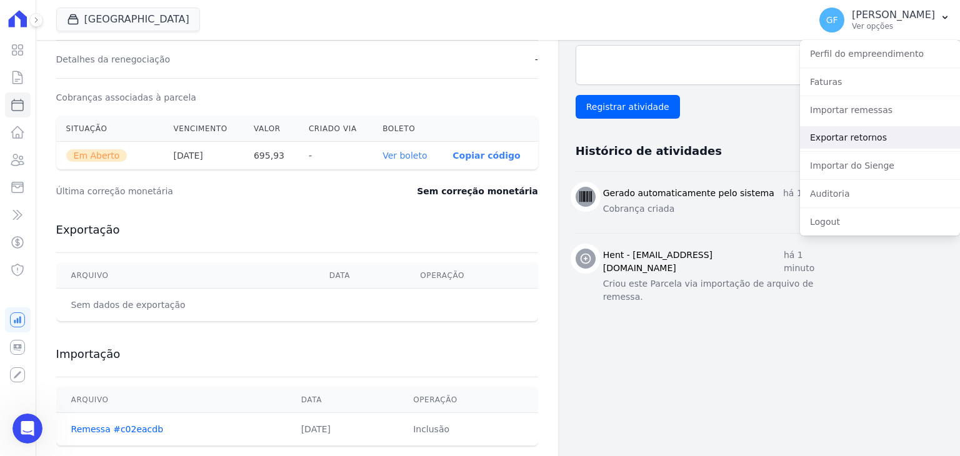
click at [827, 132] on link "Exportar retornos" at bounding box center [880, 137] width 160 height 22
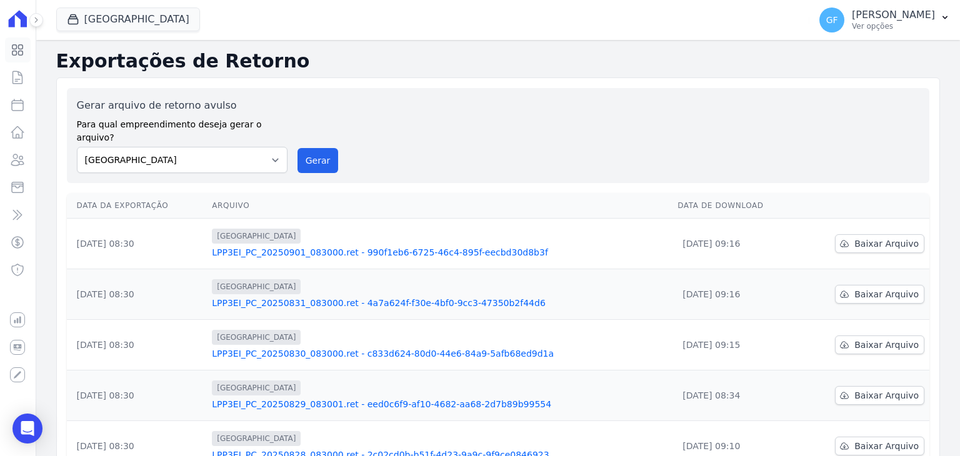
click at [14, 46] on icon at bounding box center [17, 49] width 15 height 15
